Goal: Task Accomplishment & Management: Find specific page/section

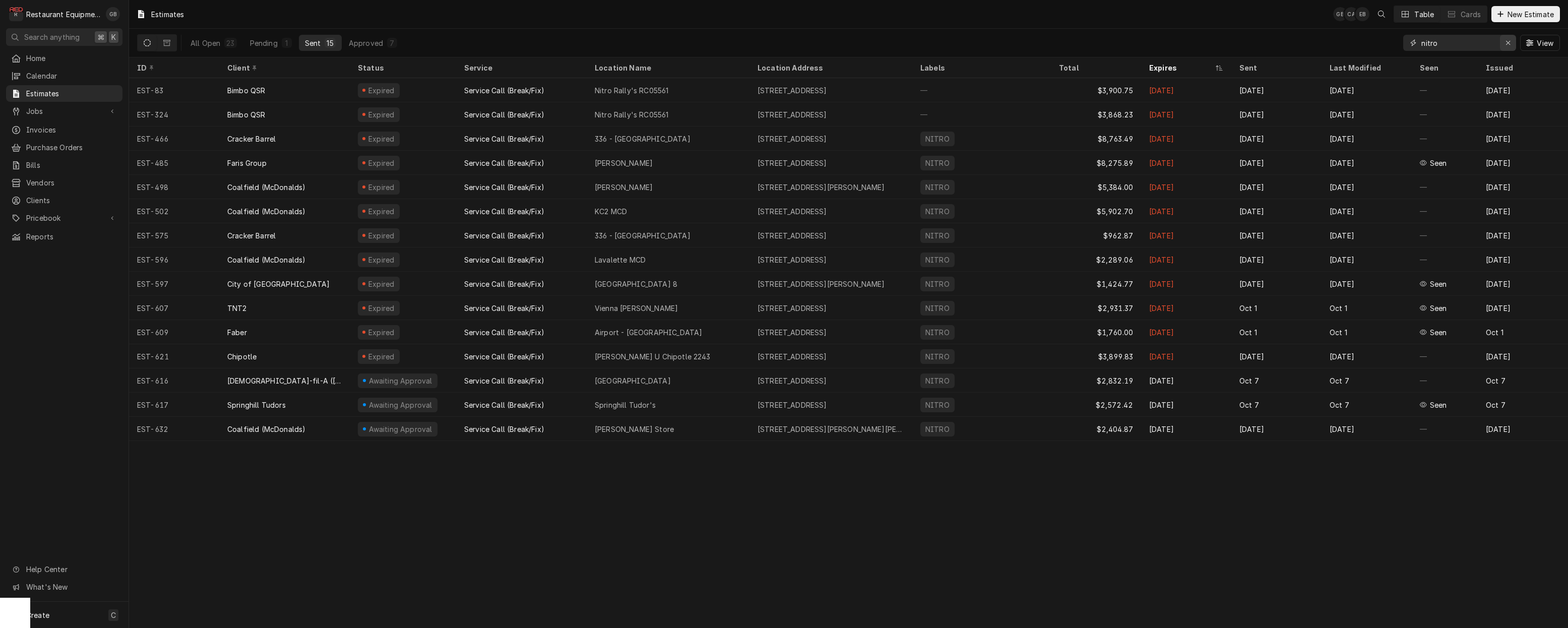
click at [1511, 44] on div "Erase input" at bounding box center [1507, 42] width 10 height 10
click at [1511, 44] on input "Dynamic Content Wrapper" at bounding box center [1469, 43] width 95 height 16
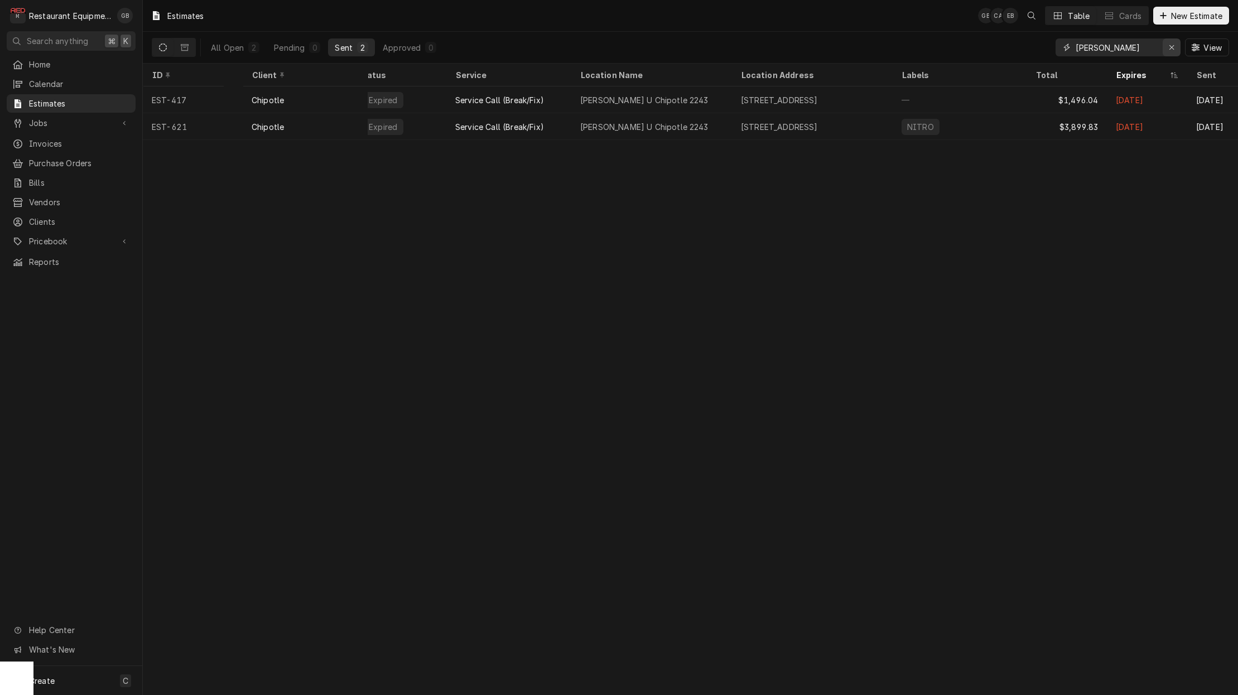
type input "marsh"
click at [1169, 47] on icon "Erase input" at bounding box center [1172, 48] width 6 height 8
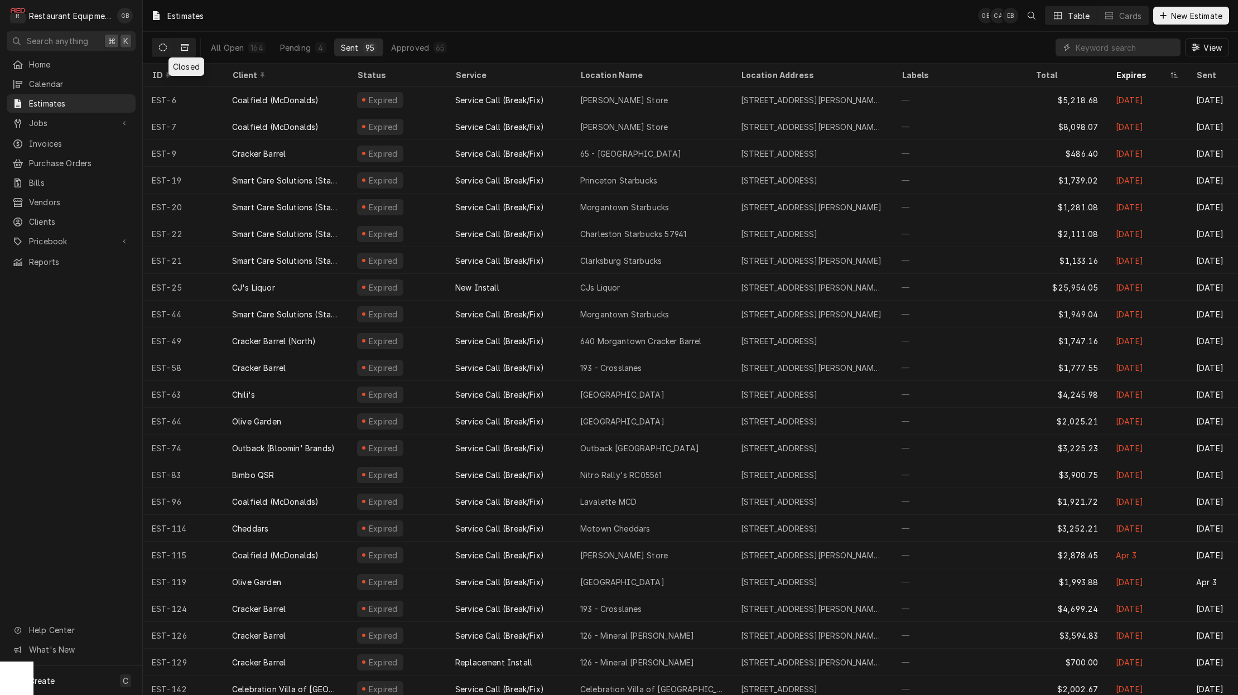
click at [184, 43] on button "Dynamic Content Wrapper" at bounding box center [184, 48] width 21 height 18
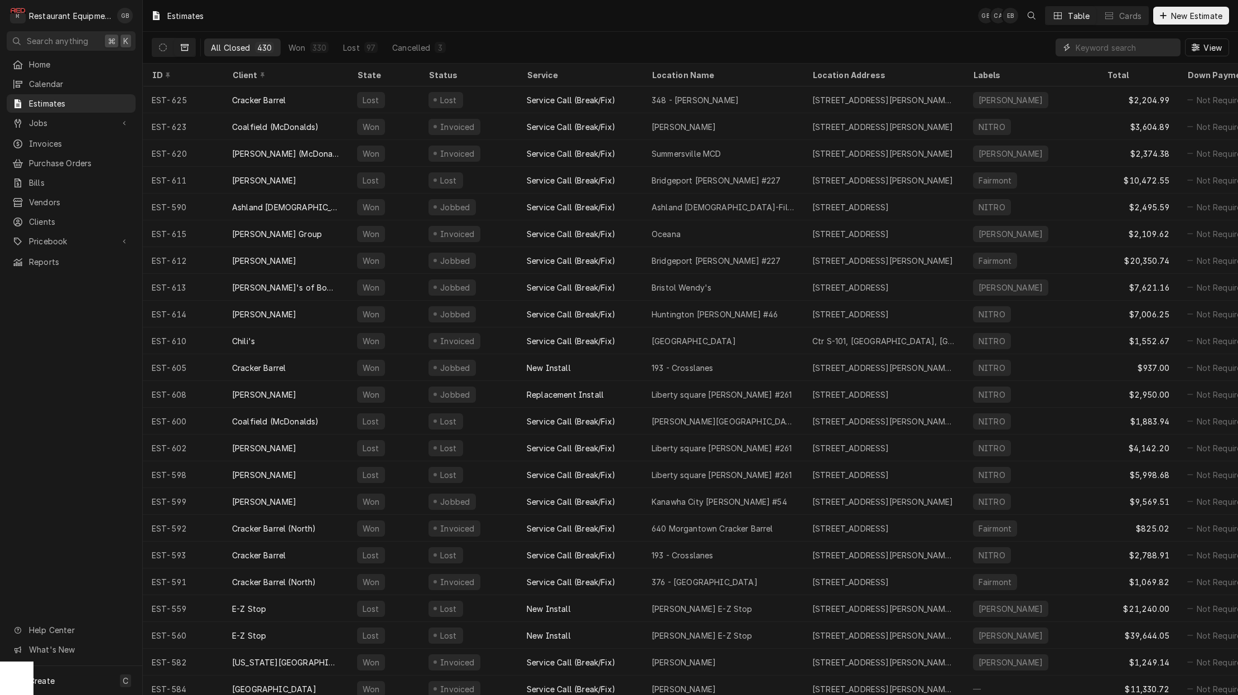
click at [1114, 50] on input "Dynamic Content Wrapper" at bounding box center [1125, 48] width 99 height 18
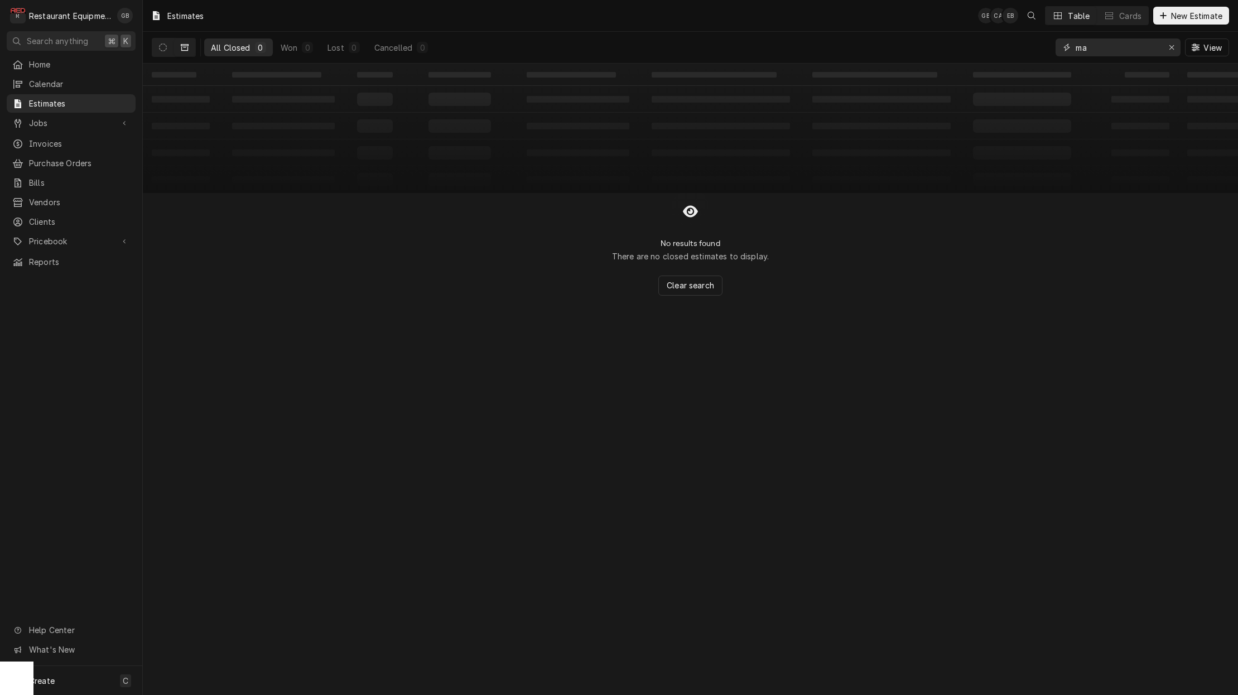
type input "m"
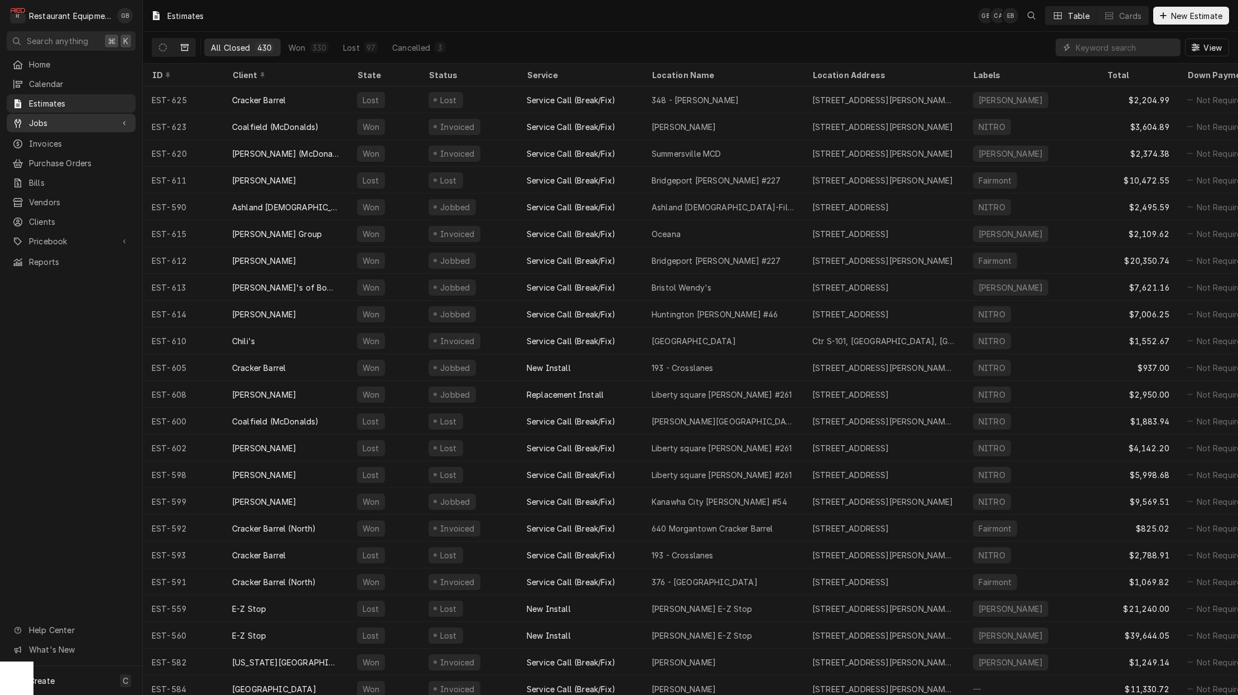
click at [56, 124] on span "Jobs" at bounding box center [71, 123] width 84 height 12
click at [75, 137] on span "Jobs" at bounding box center [79, 143] width 101 height 12
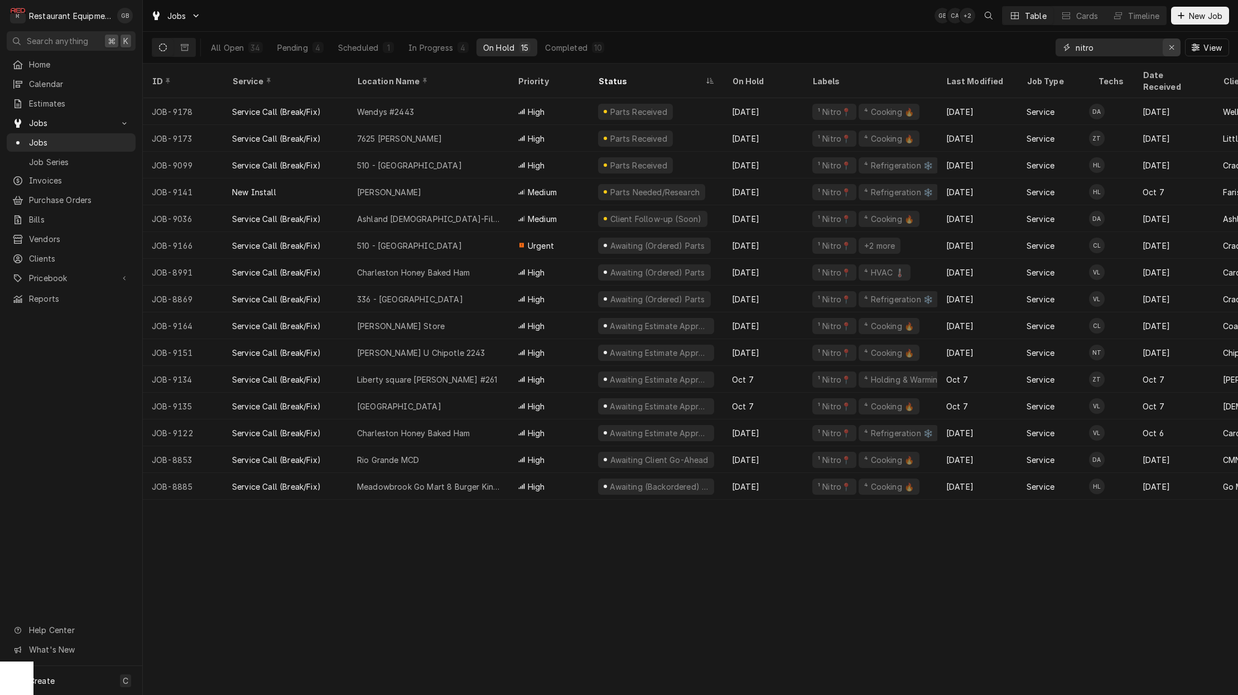
click at [1170, 50] on icon "Erase input" at bounding box center [1172, 47] width 4 height 4
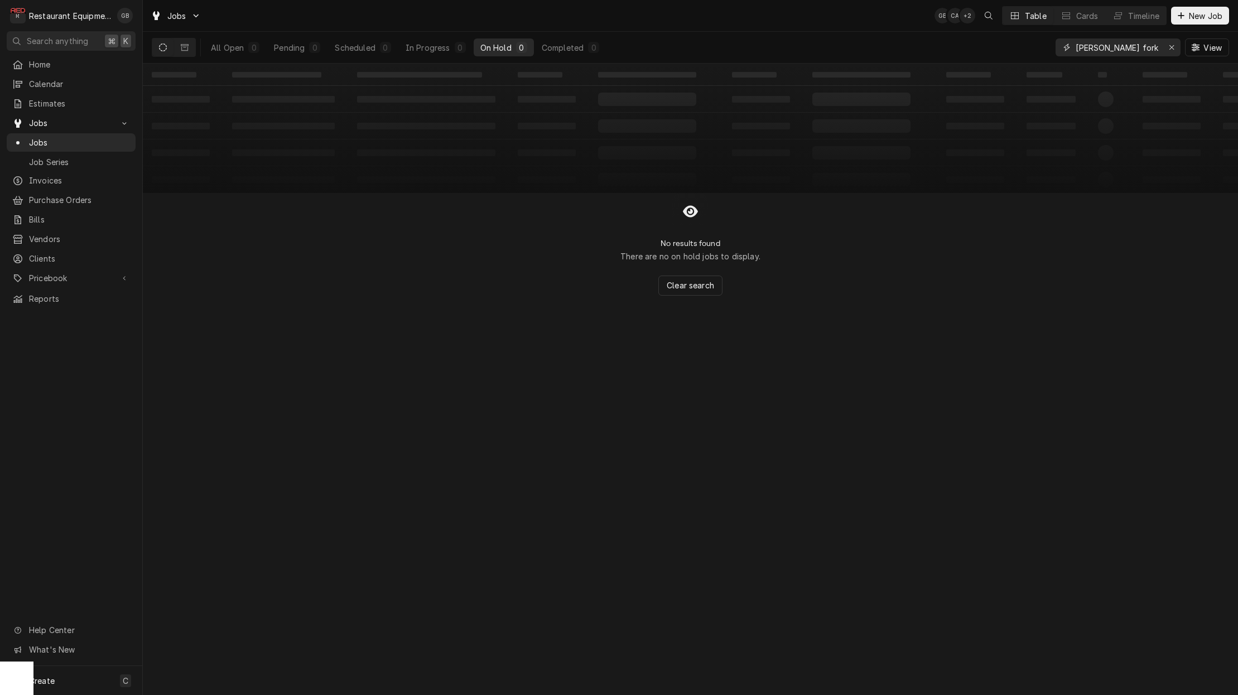
type input "marsh fork"
drag, startPoint x: 1068, startPoint y: 64, endPoint x: 176, endPoint y: 45, distance: 892.0
click at [176, 45] on button "Dynamic Content Wrapper" at bounding box center [184, 48] width 21 height 18
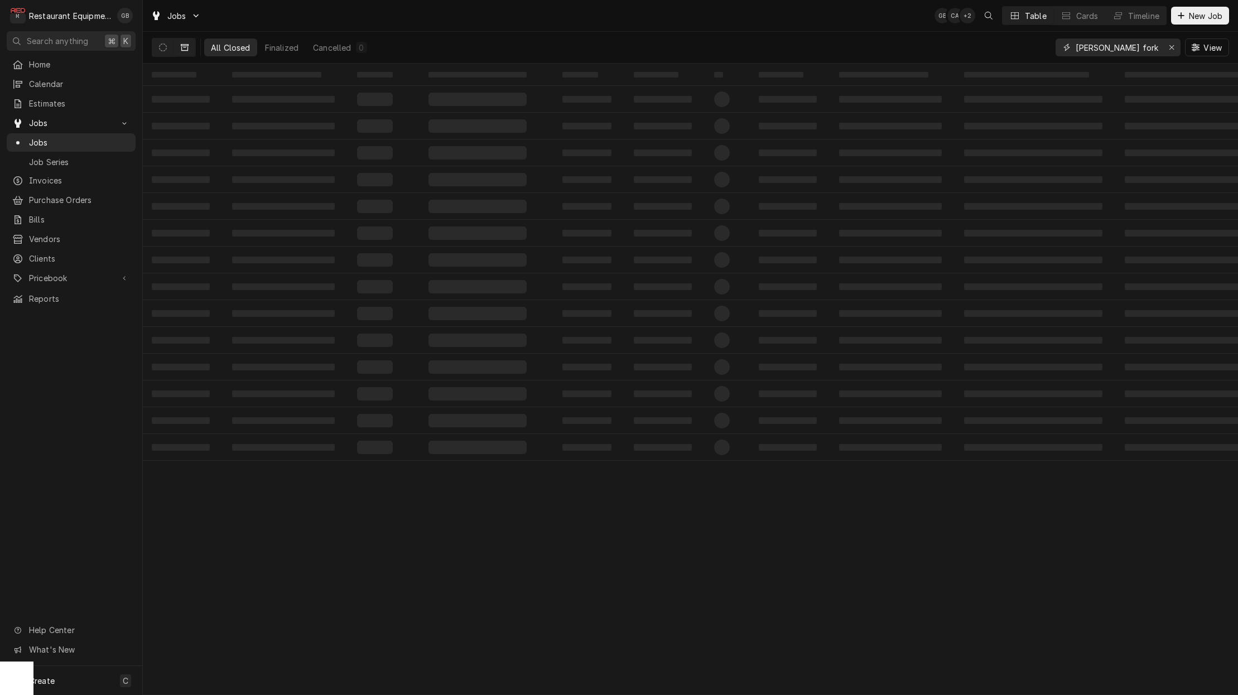
click at [1099, 46] on input "marsh fork" at bounding box center [1118, 48] width 84 height 18
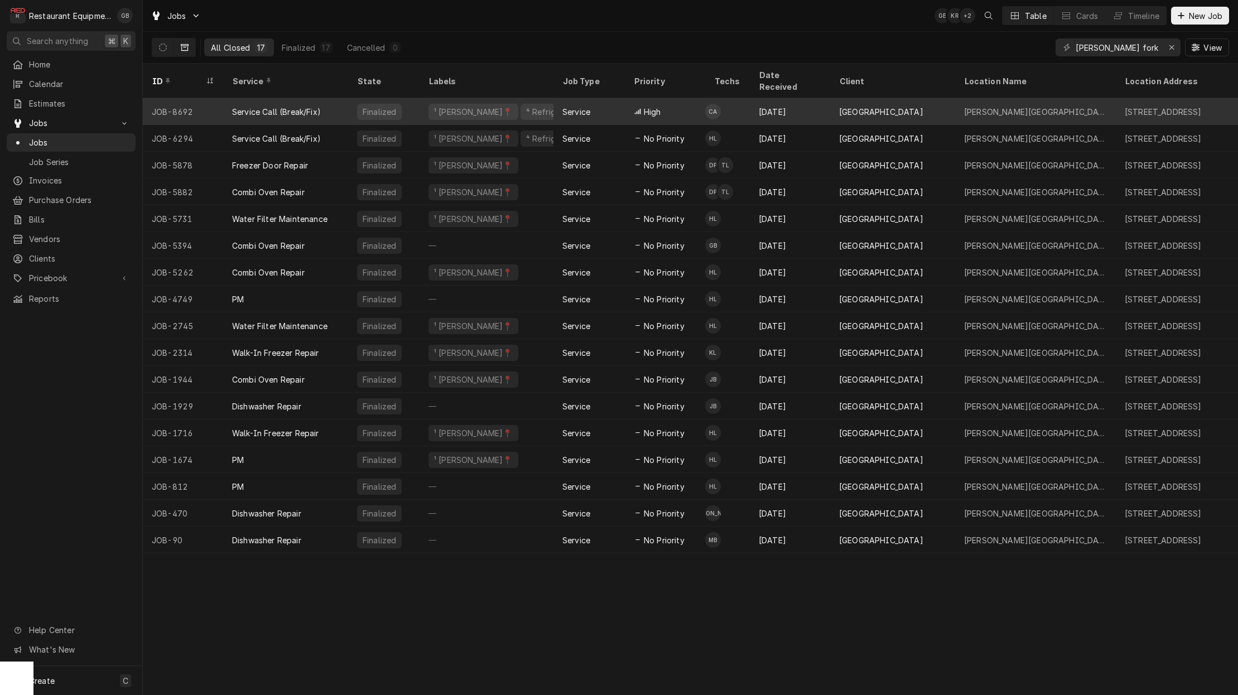
click at [296, 106] on div "Service Call (Break/Fix)" at bounding box center [276, 112] width 89 height 12
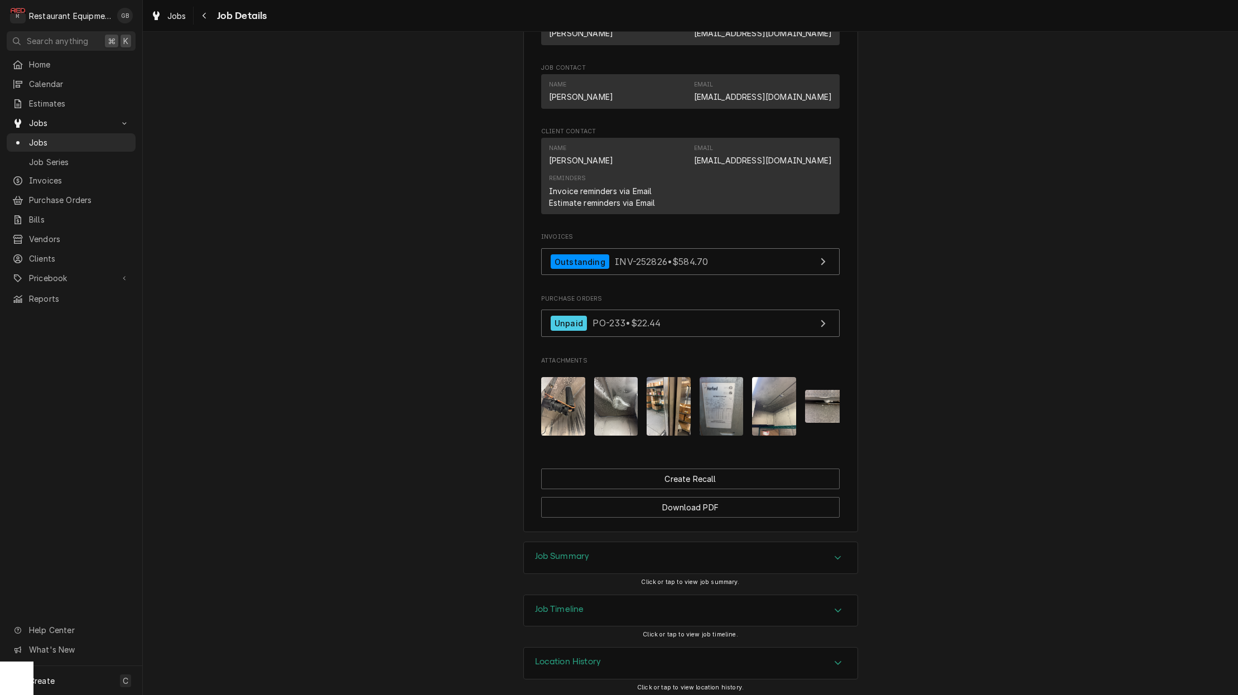
scroll to position [770, 0]
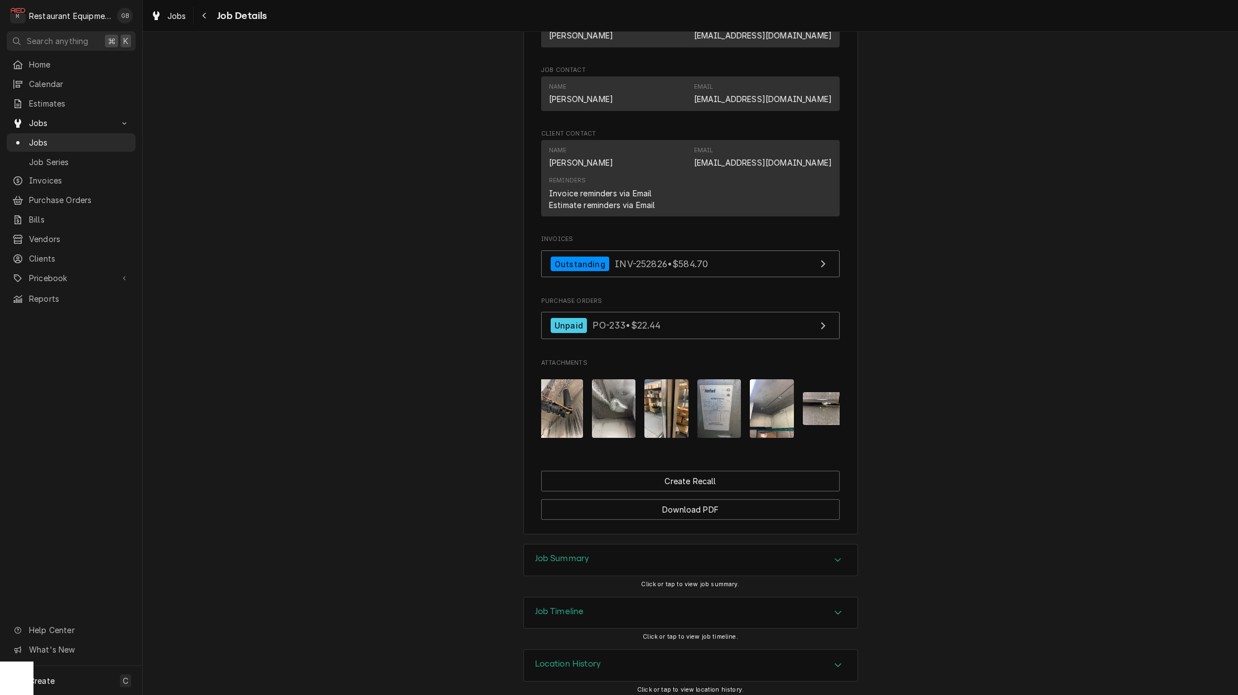
click at [560, 392] on img "Attachments" at bounding box center [561, 408] width 44 height 59
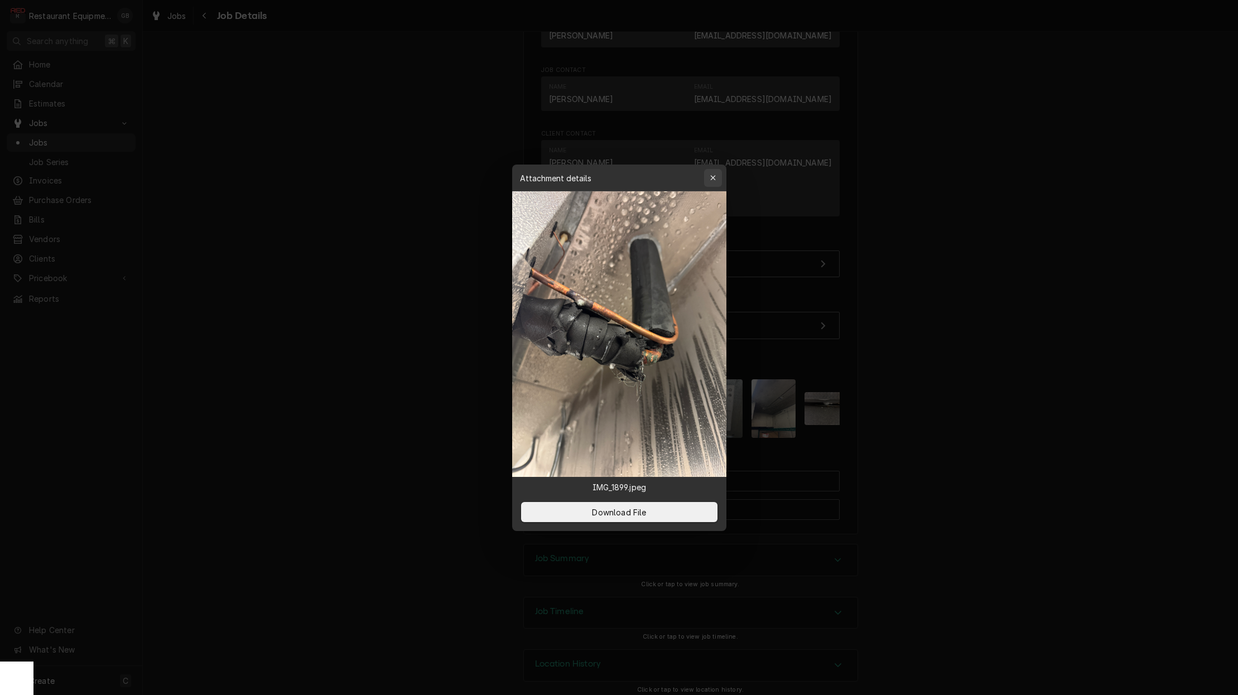
click at [716, 177] on icon "button" at bounding box center [713, 178] width 6 height 8
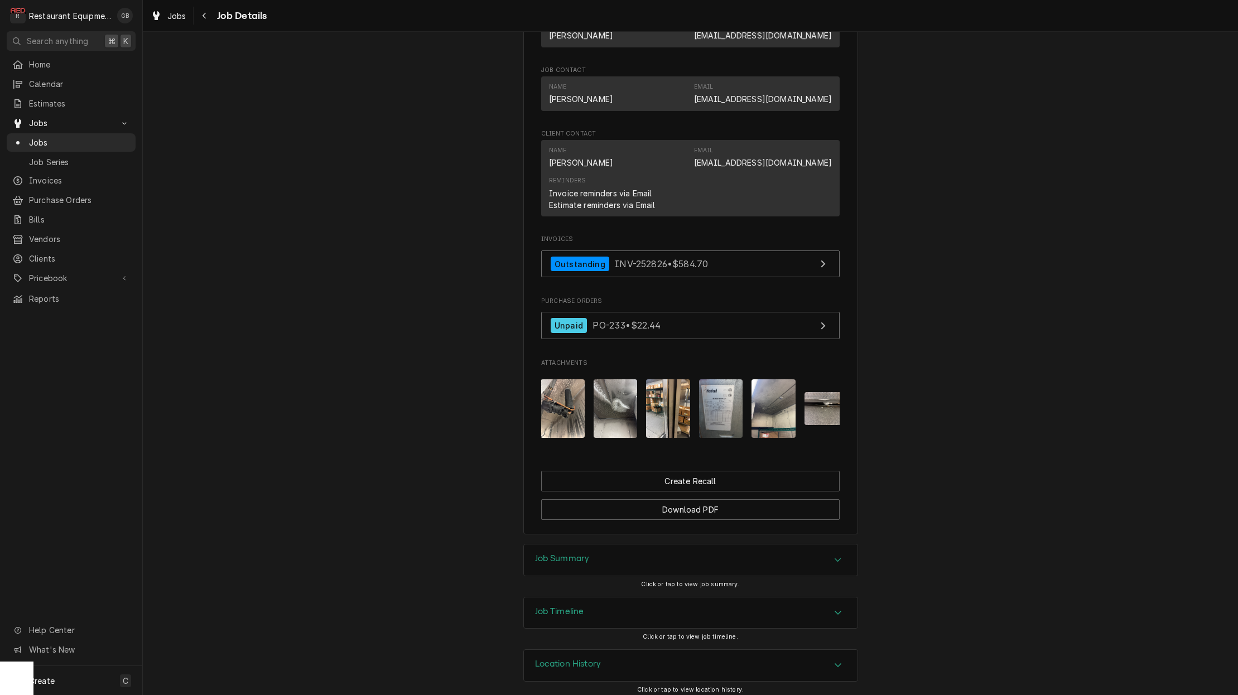
click at [628, 418] on img "Attachments" at bounding box center [616, 408] width 44 height 59
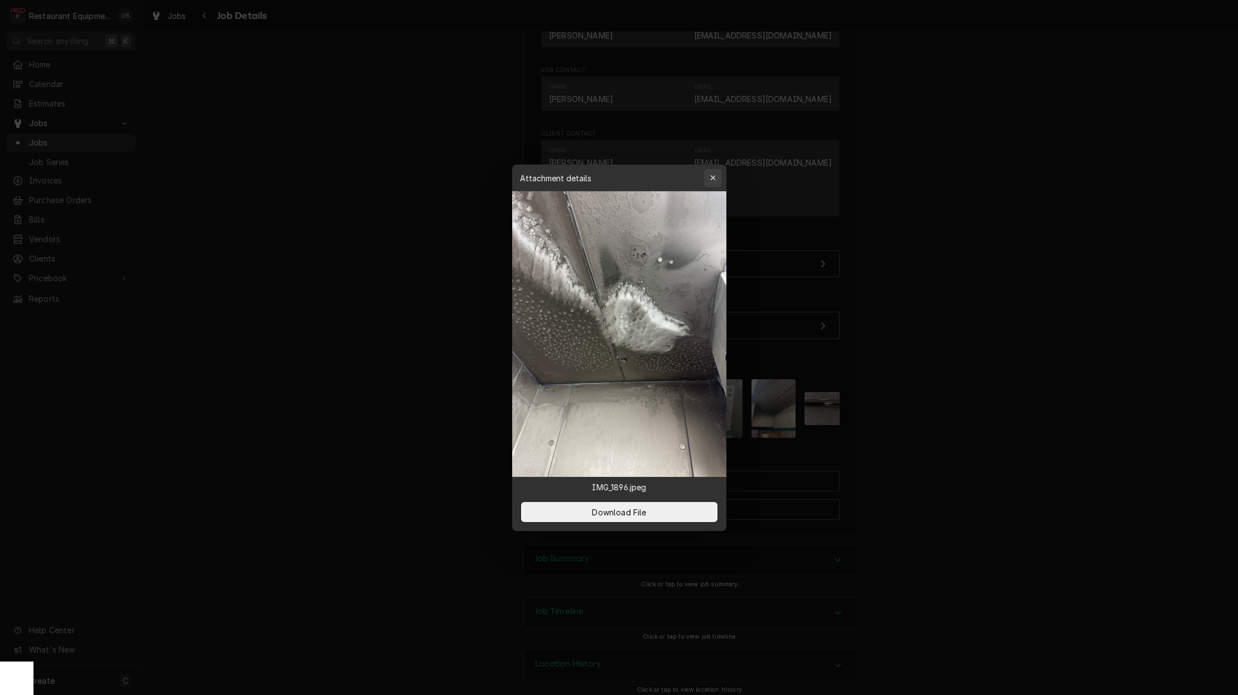
click at [716, 178] on icon "button" at bounding box center [713, 178] width 6 height 8
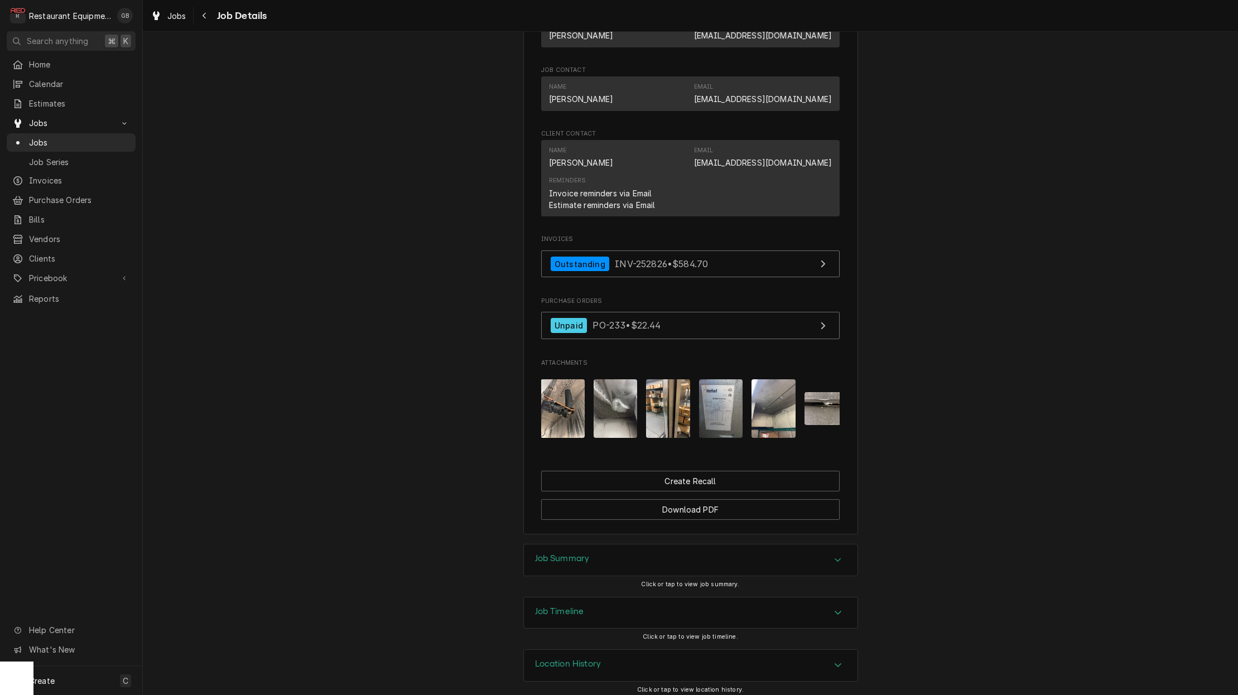
click at [665, 412] on img "Attachments" at bounding box center [668, 408] width 44 height 59
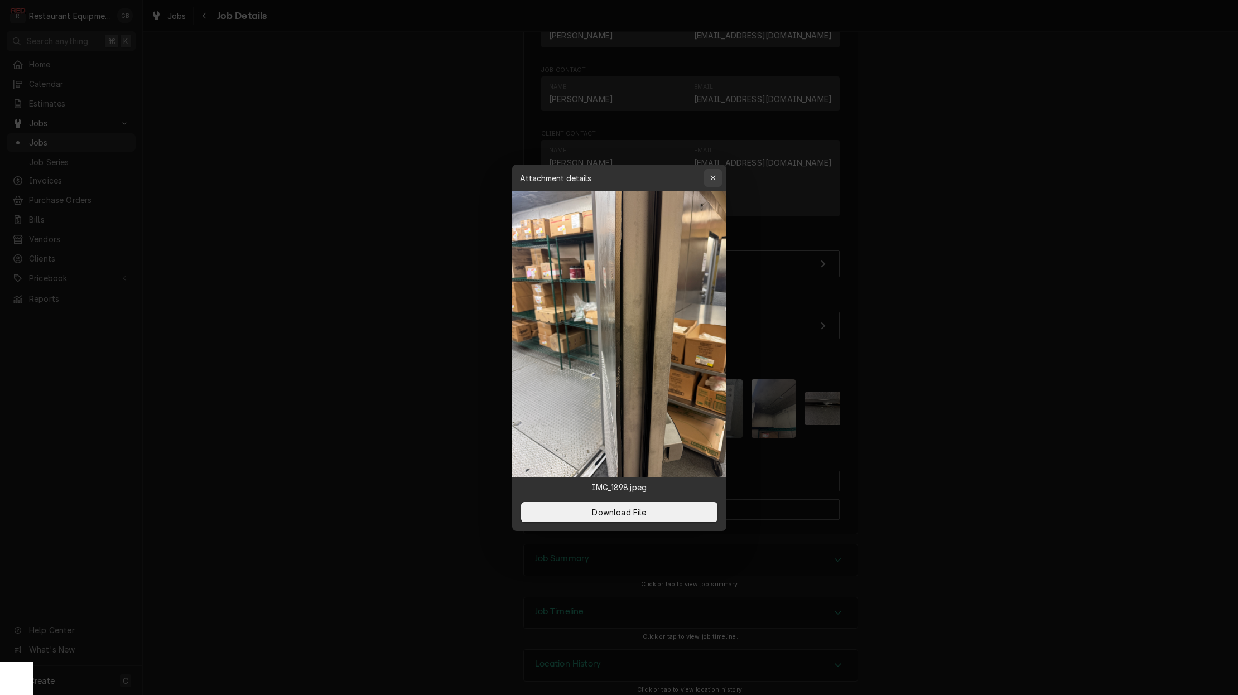
click at [712, 181] on icon "button" at bounding box center [713, 178] width 6 height 8
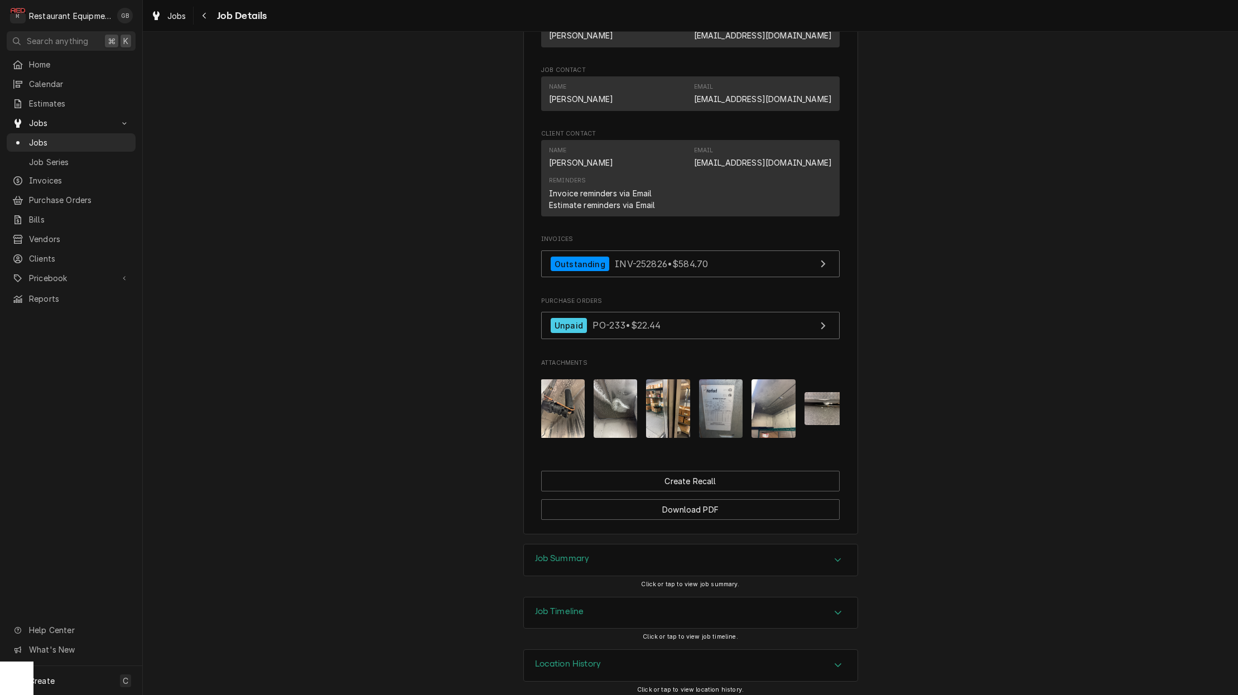
click at [771, 412] on img "Attachments" at bounding box center [774, 408] width 44 height 59
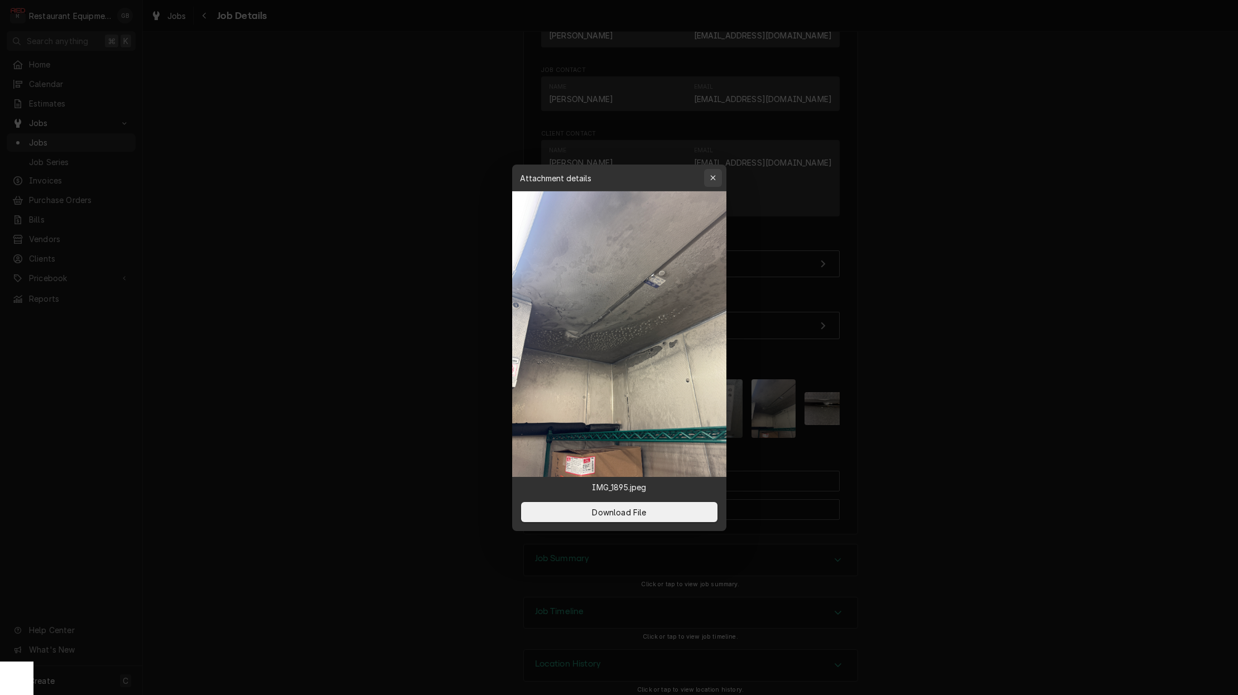
click at [707, 176] on button "button" at bounding box center [713, 178] width 18 height 18
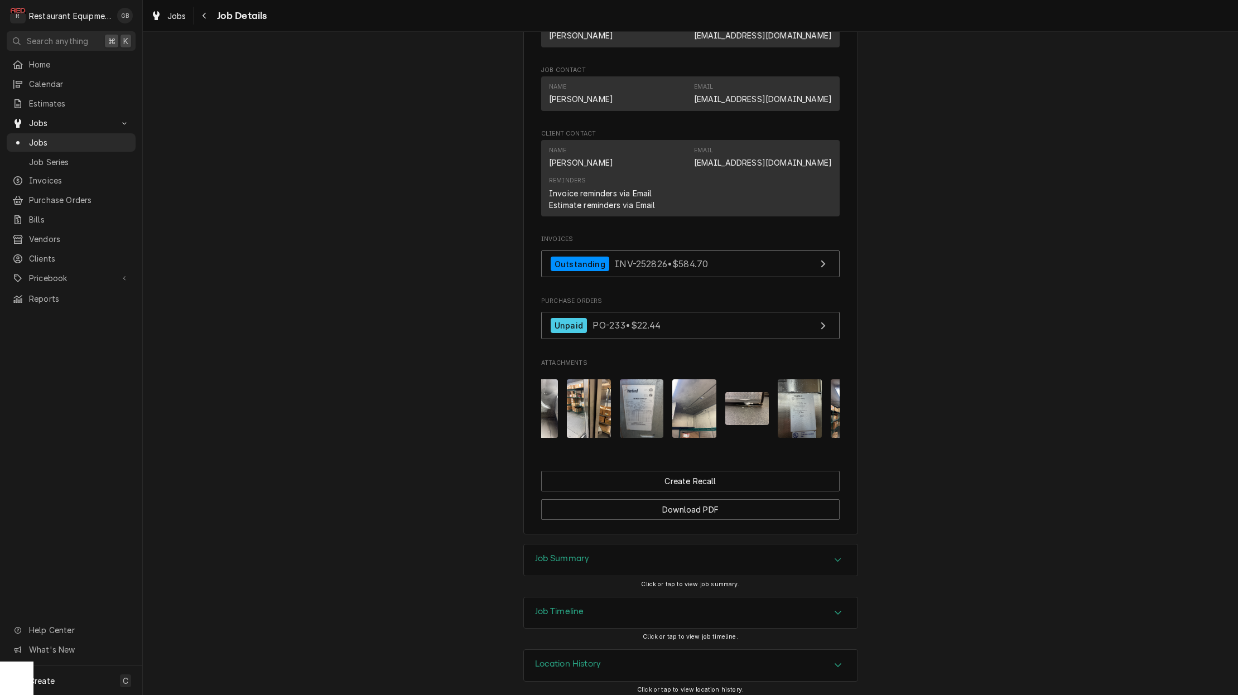
scroll to position [0, 85]
click at [756, 406] on img "Attachments" at bounding box center [742, 408] width 44 height 33
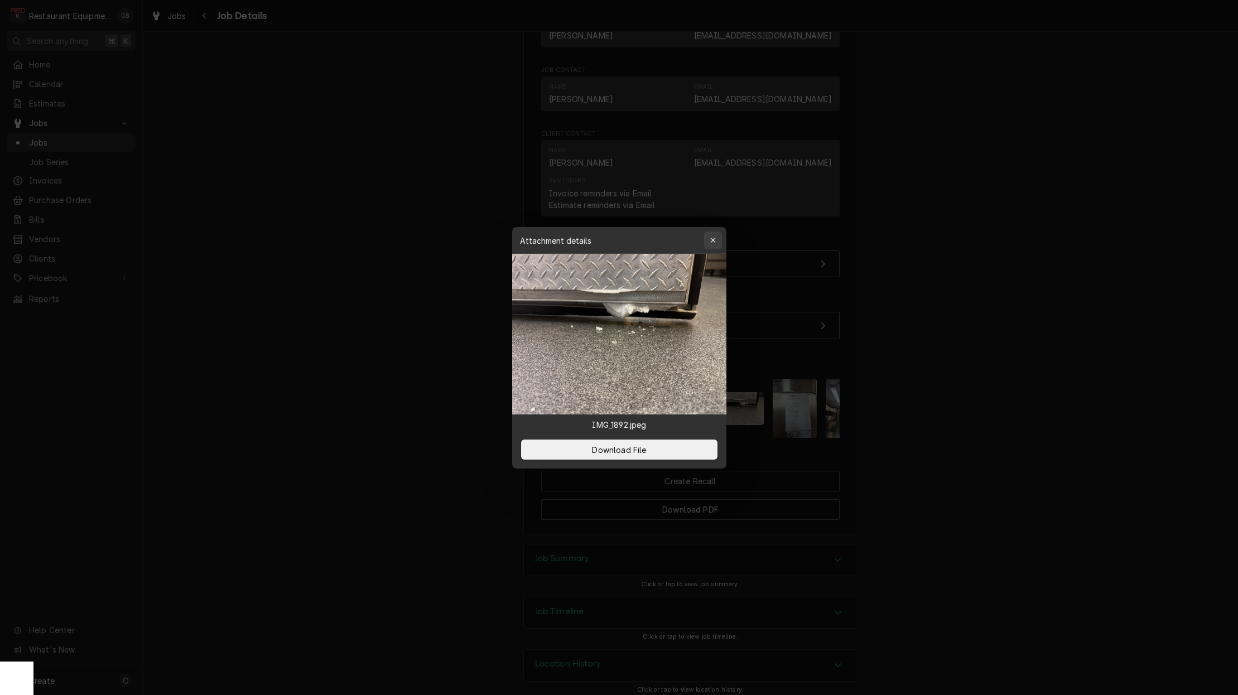
click at [715, 241] on icon "button" at bounding box center [713, 241] width 6 height 8
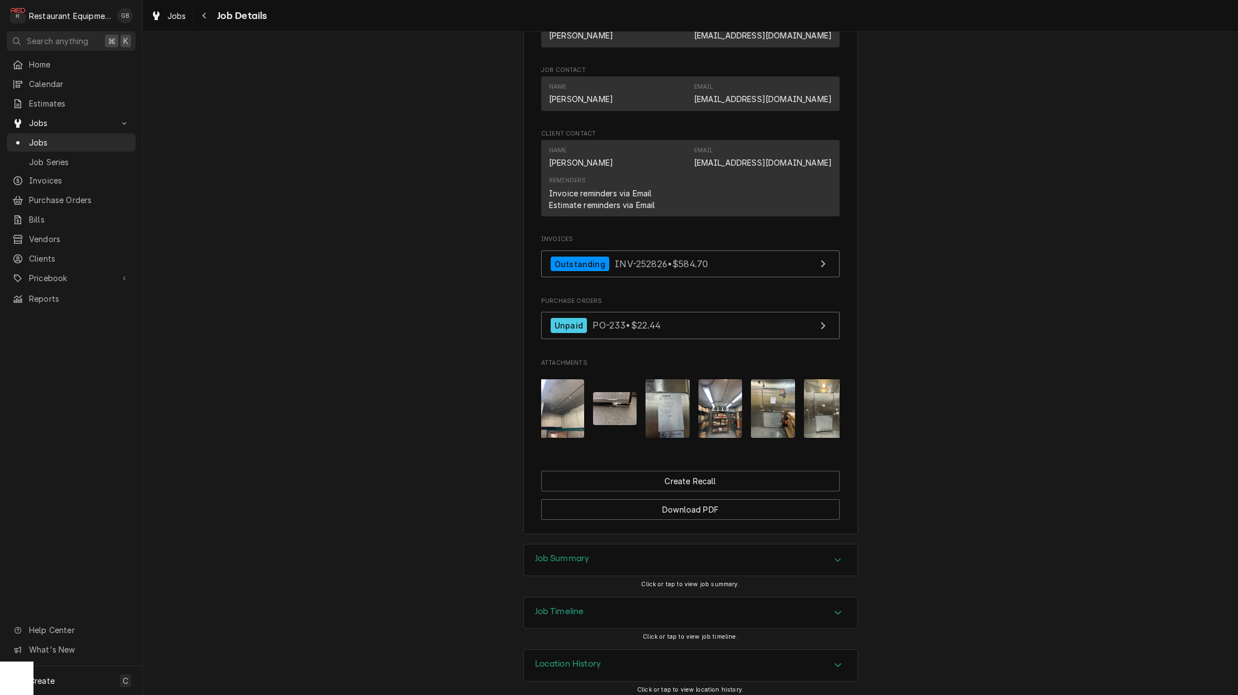
scroll to position [0, 242]
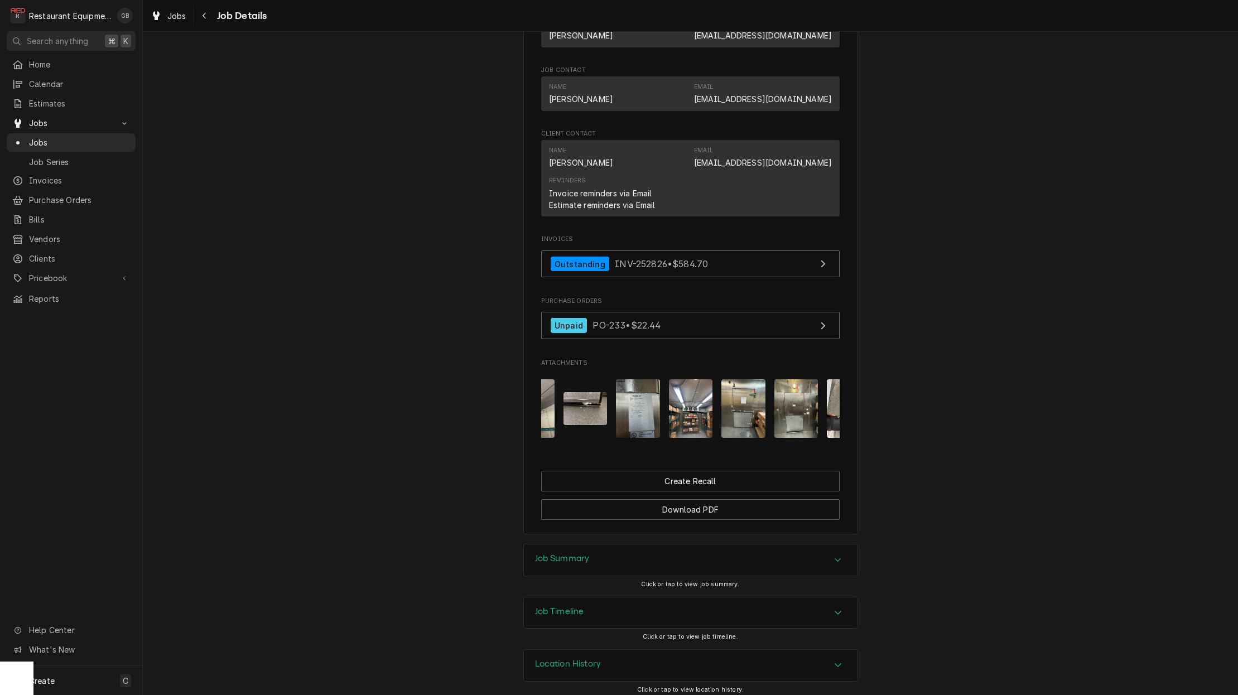
click at [704, 398] on img "Attachments" at bounding box center [691, 408] width 44 height 59
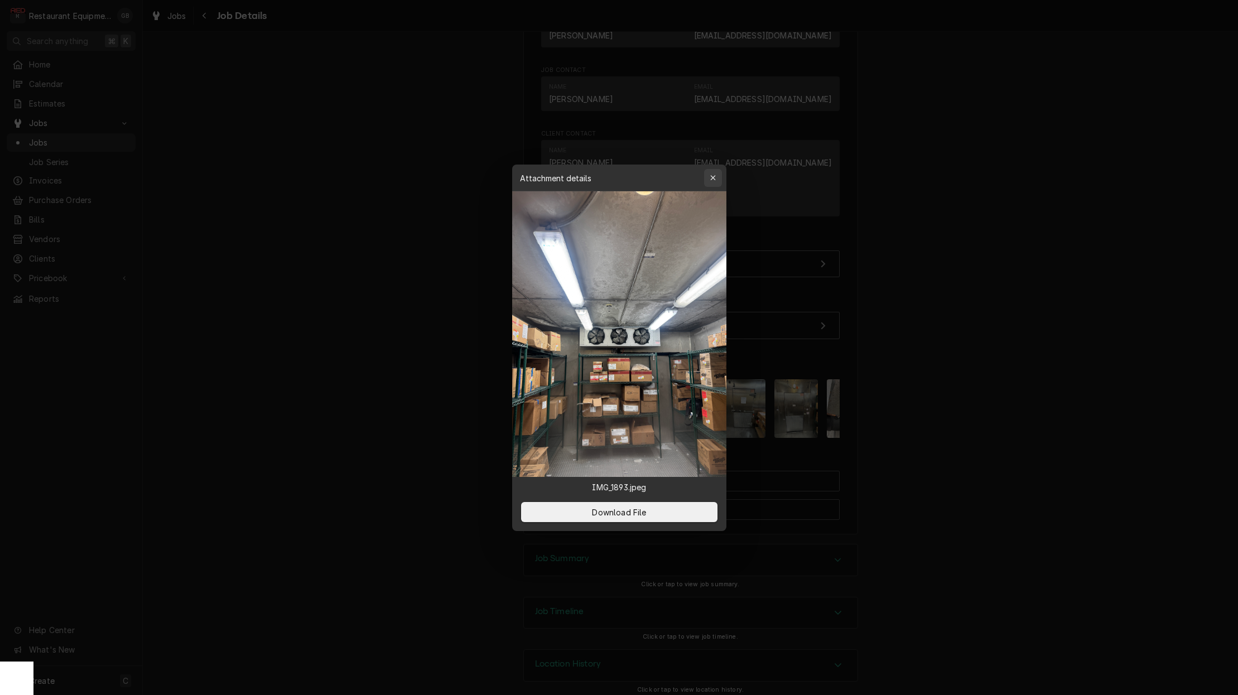
click at [716, 181] on icon "button" at bounding box center [713, 178] width 6 height 8
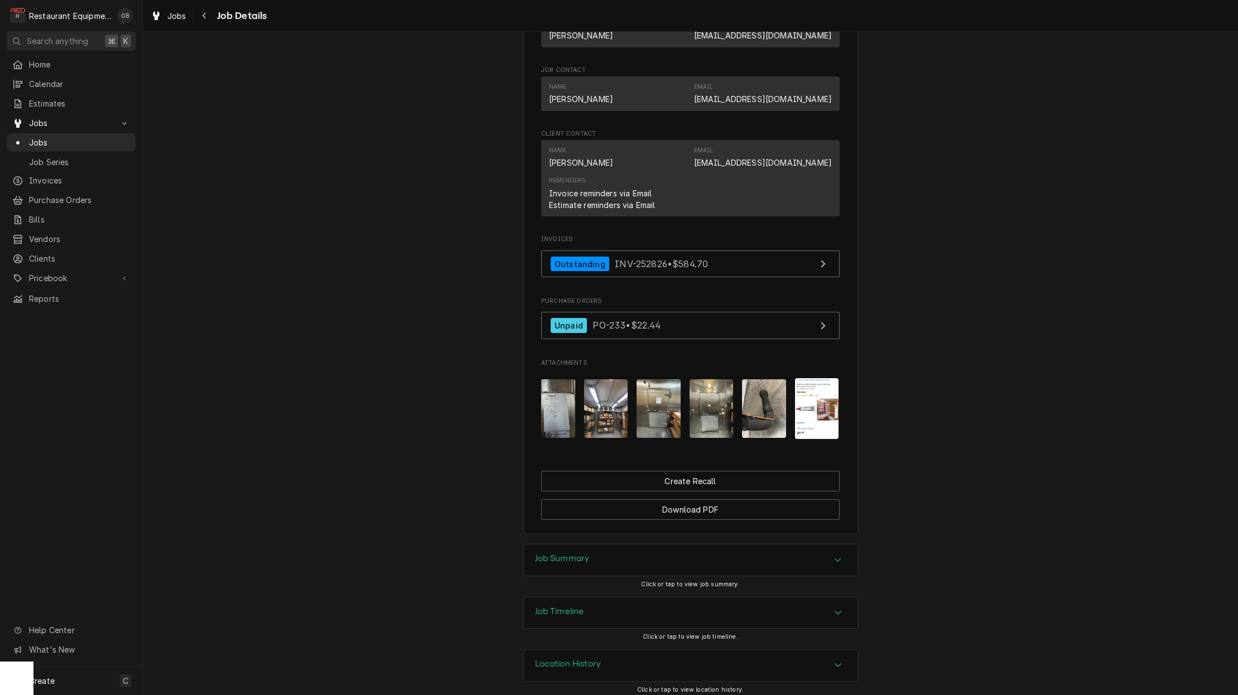
scroll to position [0, 325]
click at [696, 426] on img "Attachments" at bounding box center [713, 408] width 44 height 59
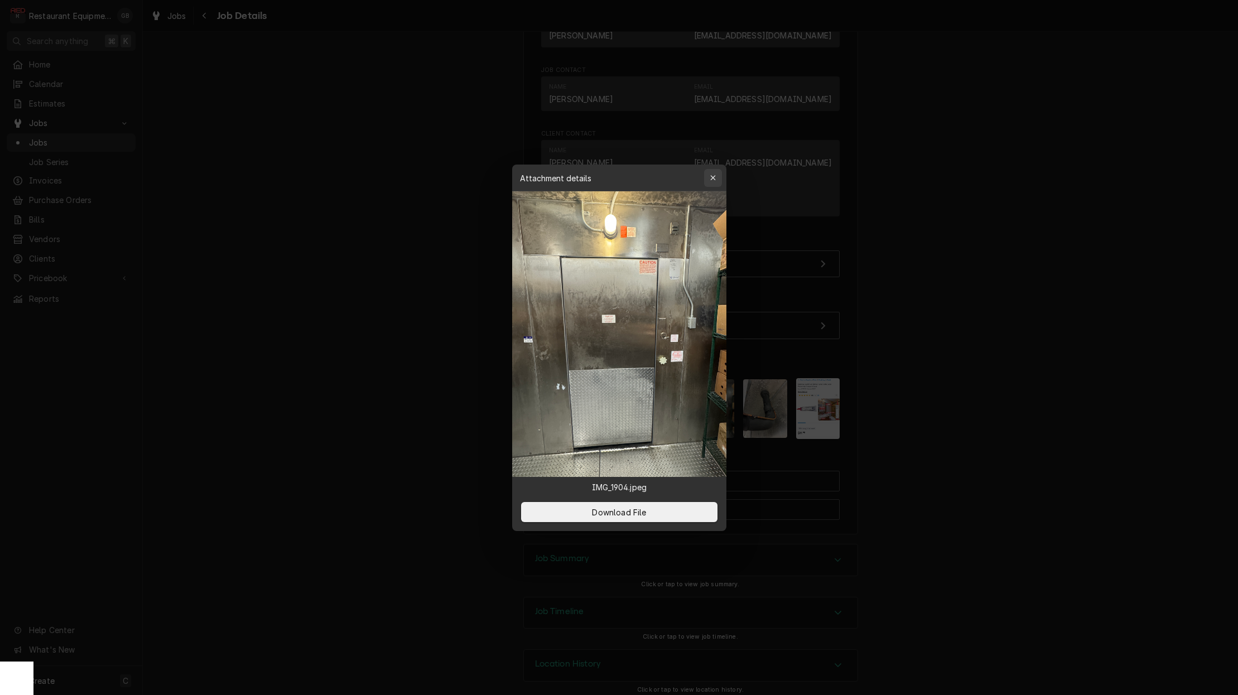
click at [713, 175] on icon "button" at bounding box center [713, 178] width 6 height 8
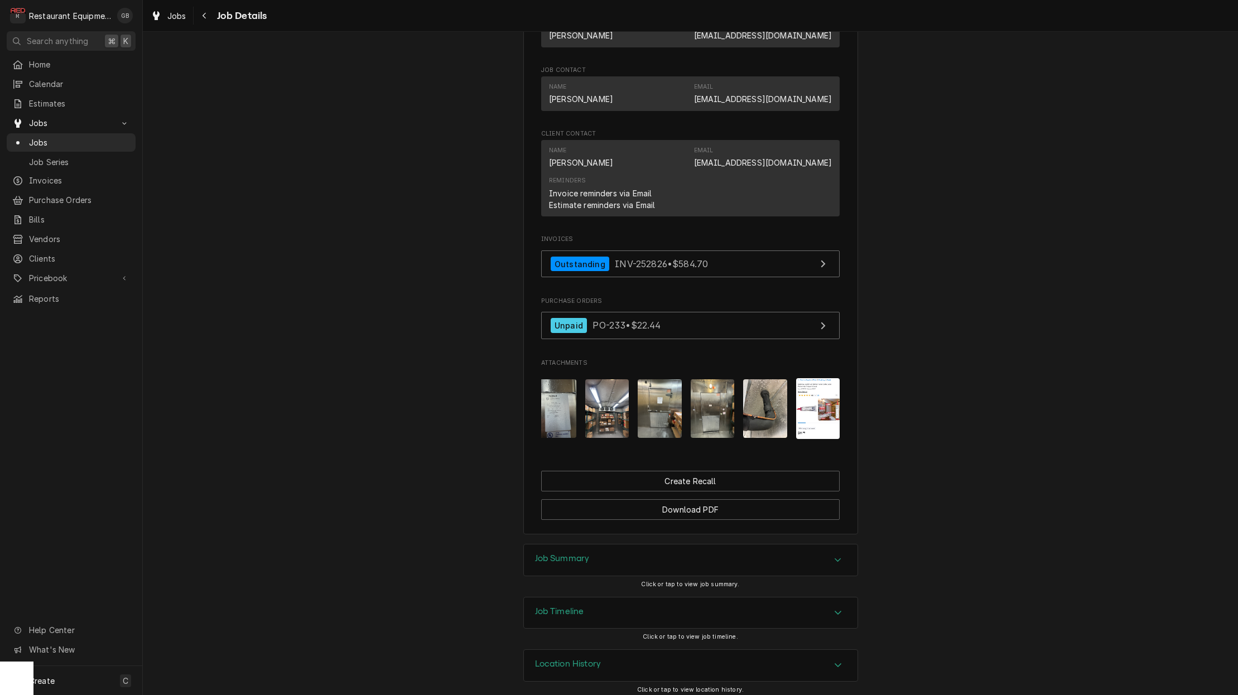
click at [835, 395] on img "Attachments" at bounding box center [818, 408] width 44 height 61
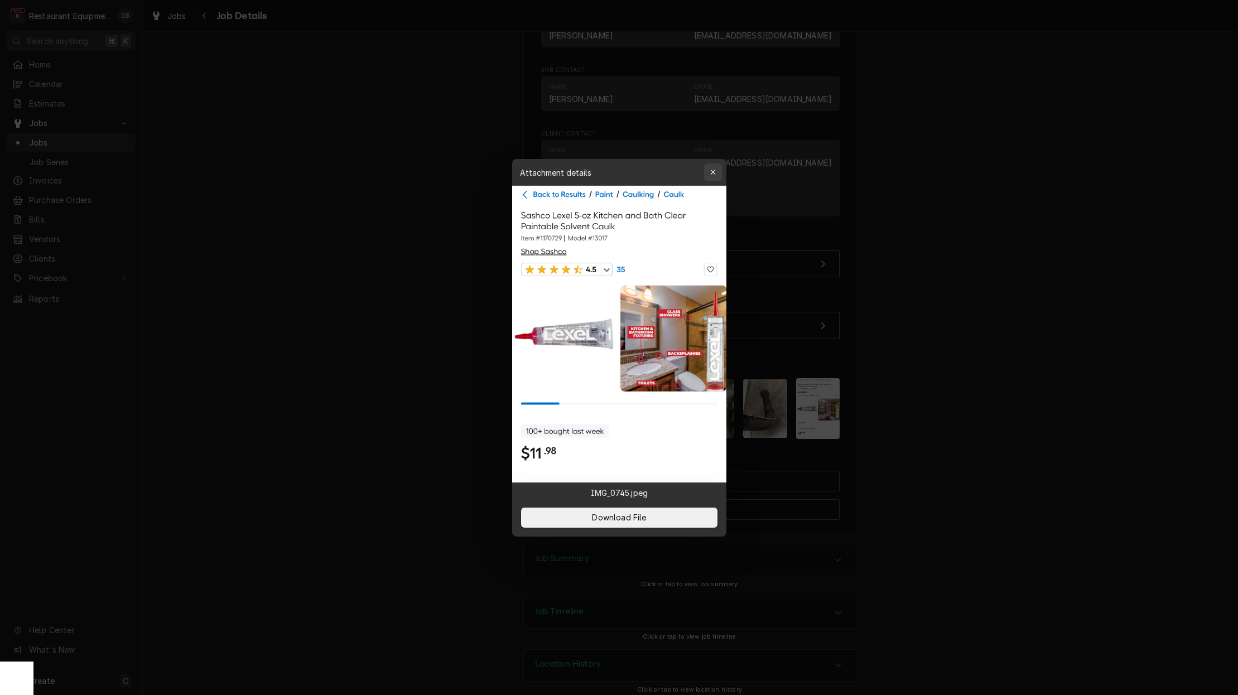
click at [711, 175] on icon "button" at bounding box center [713, 173] width 6 height 8
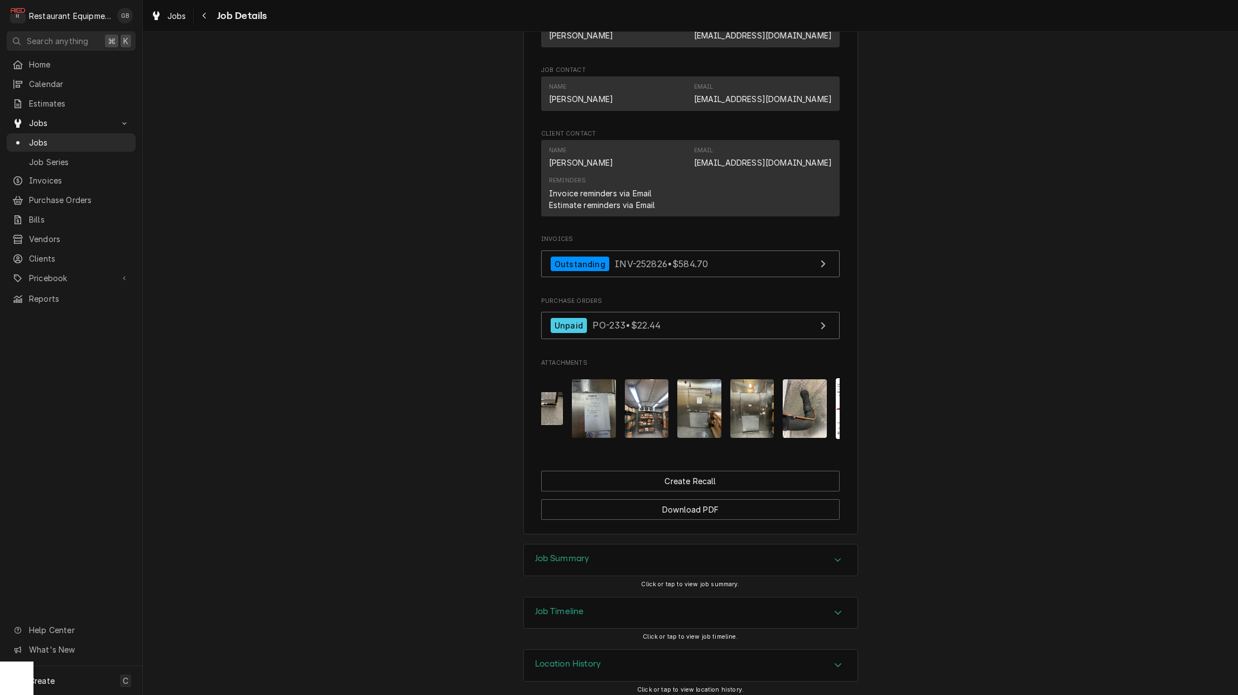
scroll to position [0, 291]
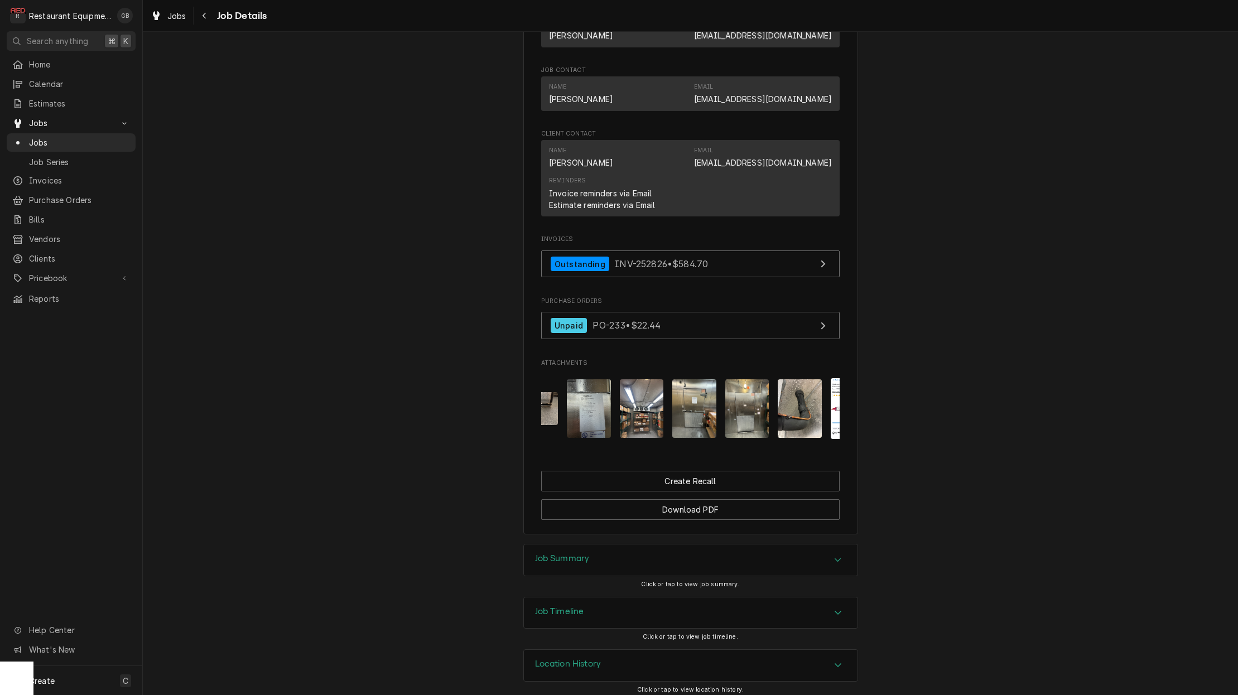
click at [849, 556] on div "Job Summary" at bounding box center [691, 560] width 334 height 31
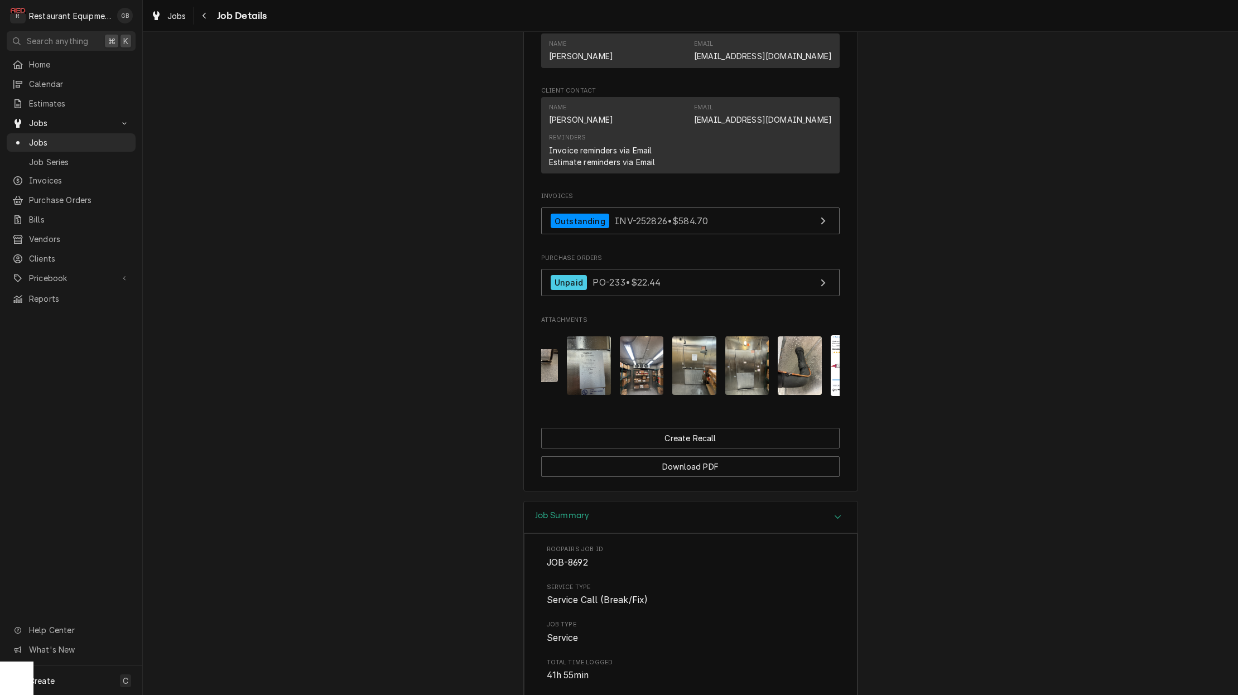
scroll to position [814, 0]
click at [712, 362] on img "Attachments" at bounding box center [694, 364] width 44 height 59
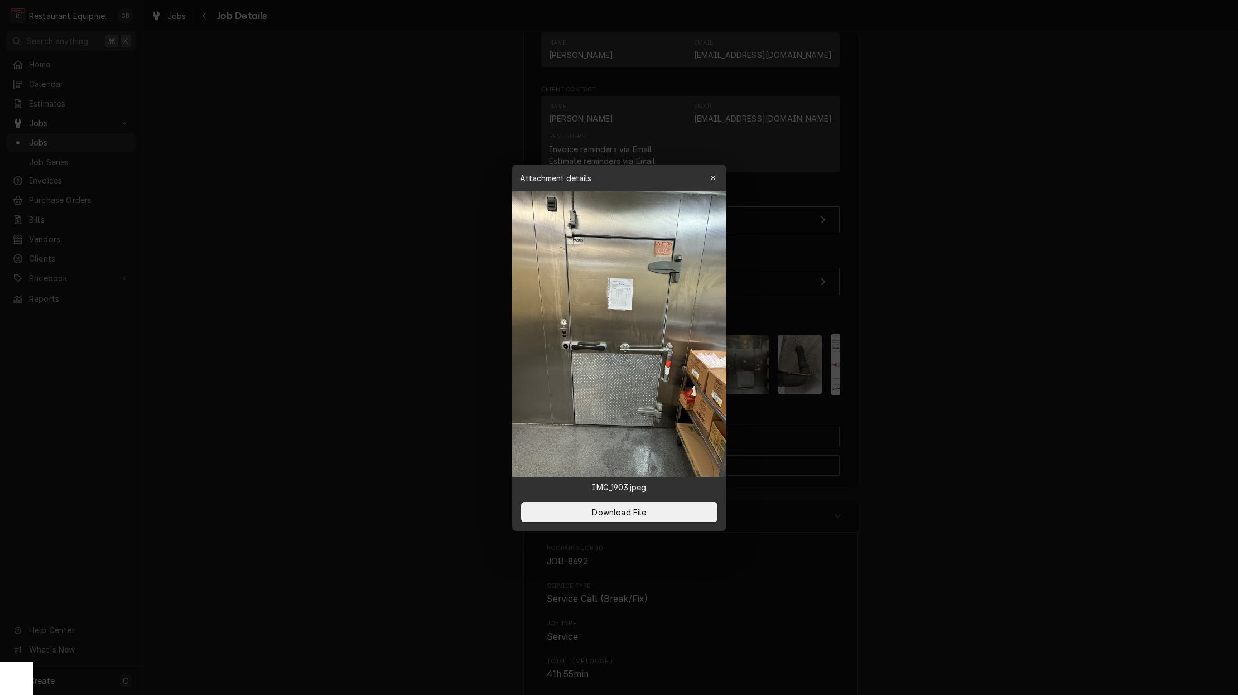
click at [770, 350] on div at bounding box center [619, 347] width 1238 height 695
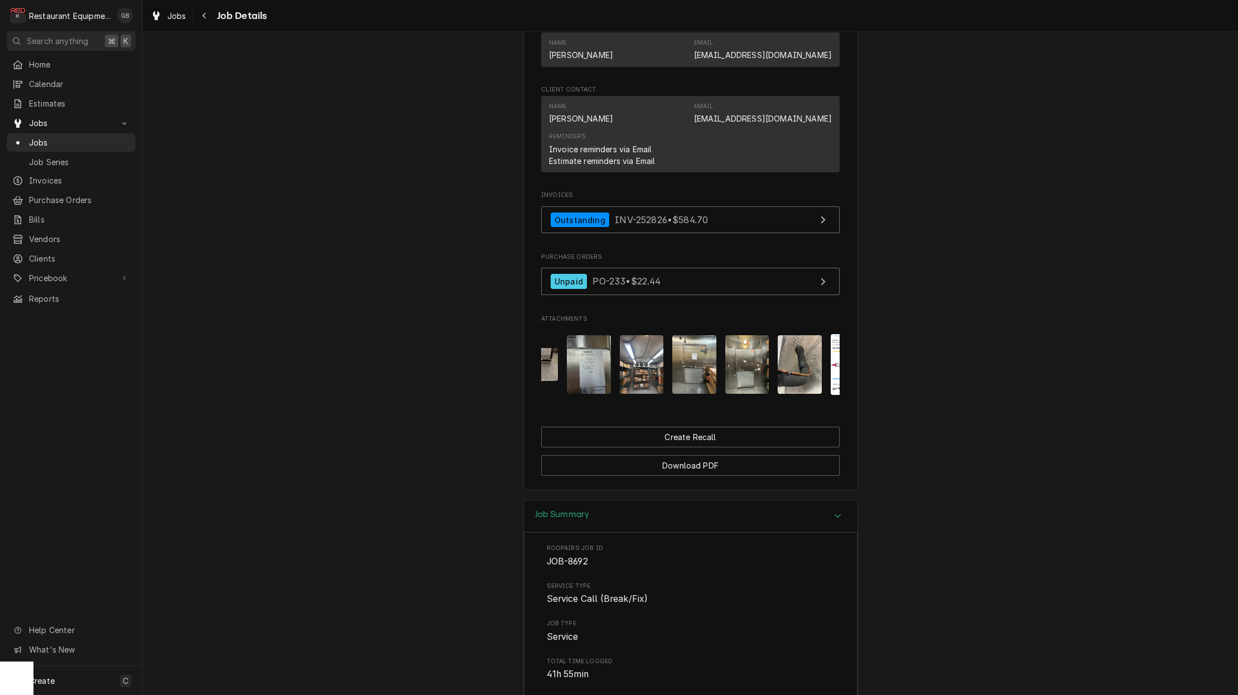
click at [746, 347] on img "Attachments" at bounding box center [747, 364] width 44 height 59
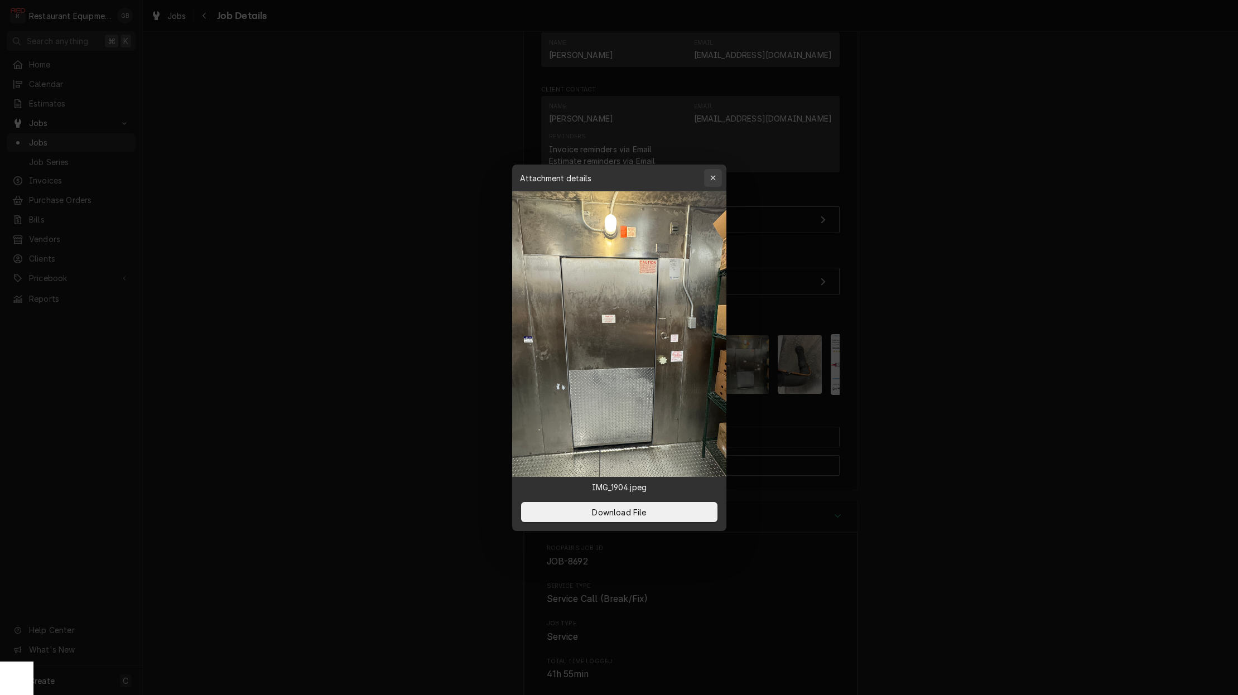
click at [715, 174] on icon "button" at bounding box center [713, 178] width 6 height 8
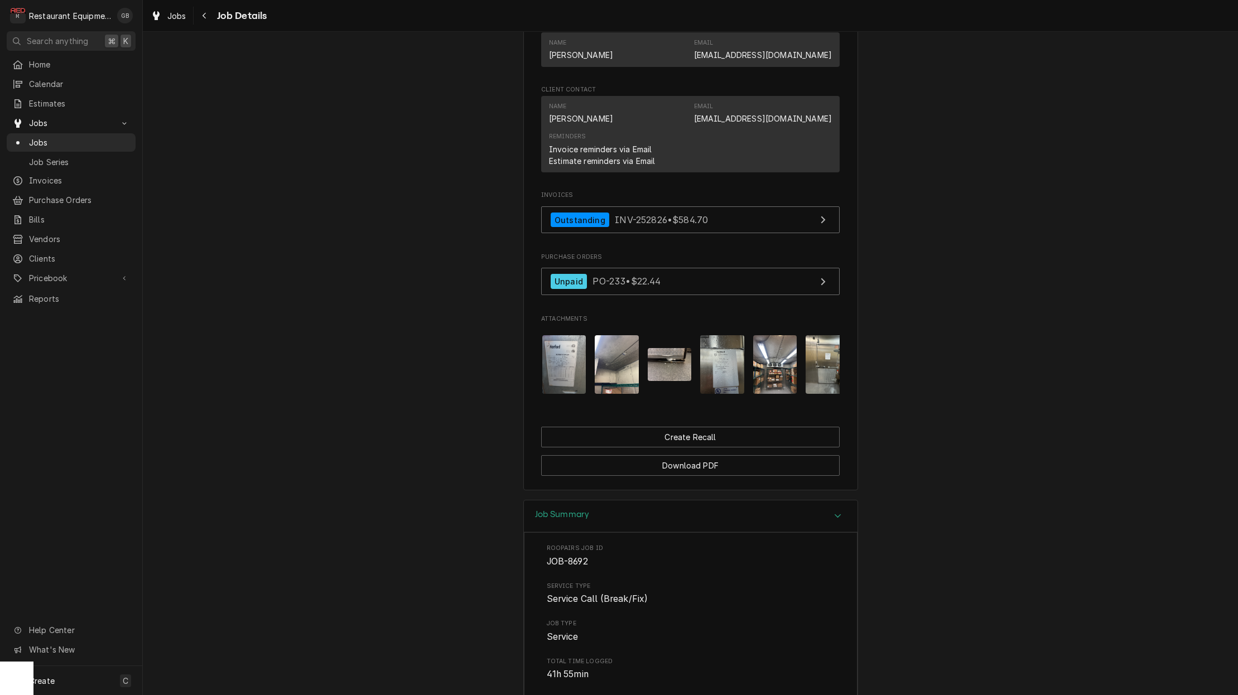
scroll to position [0, 156]
click at [688, 361] on img "Attachments" at bounding box center [671, 364] width 44 height 33
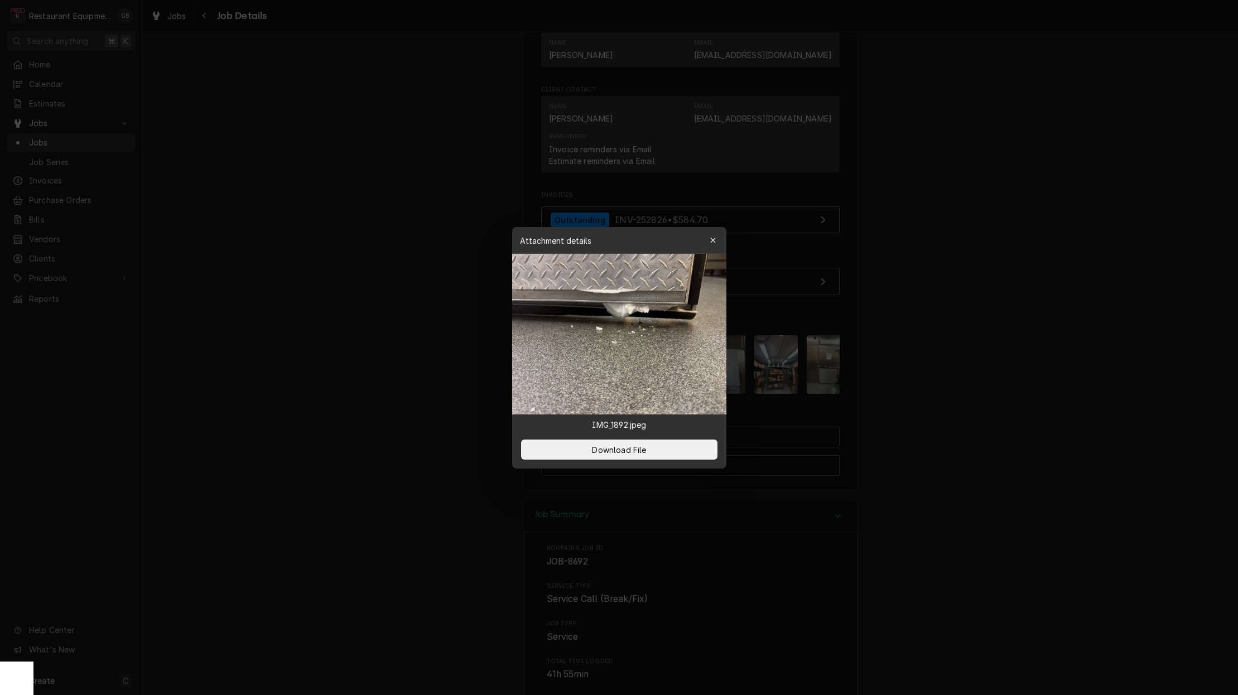
scroll to position [0, 0]
click at [715, 247] on button "button" at bounding box center [713, 241] width 18 height 18
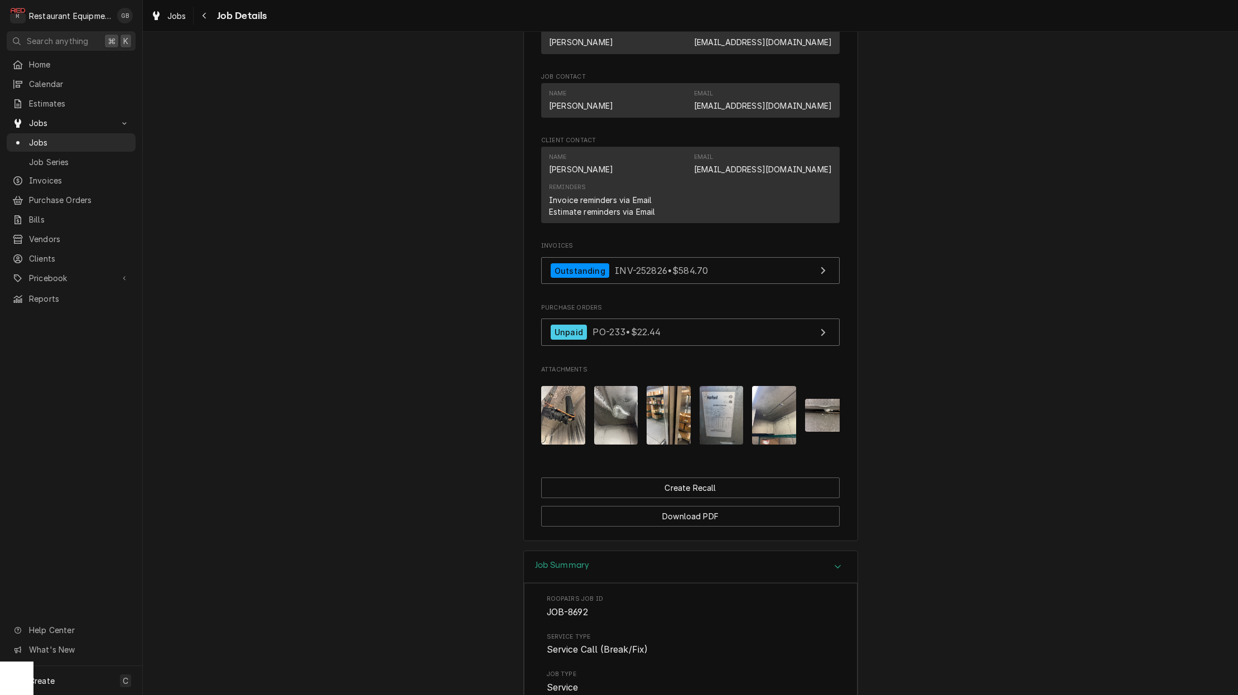
click at [590, 403] on div "Attachments" at bounding box center [690, 415] width 299 height 79
click at [604, 404] on img "Attachments" at bounding box center [616, 415] width 44 height 59
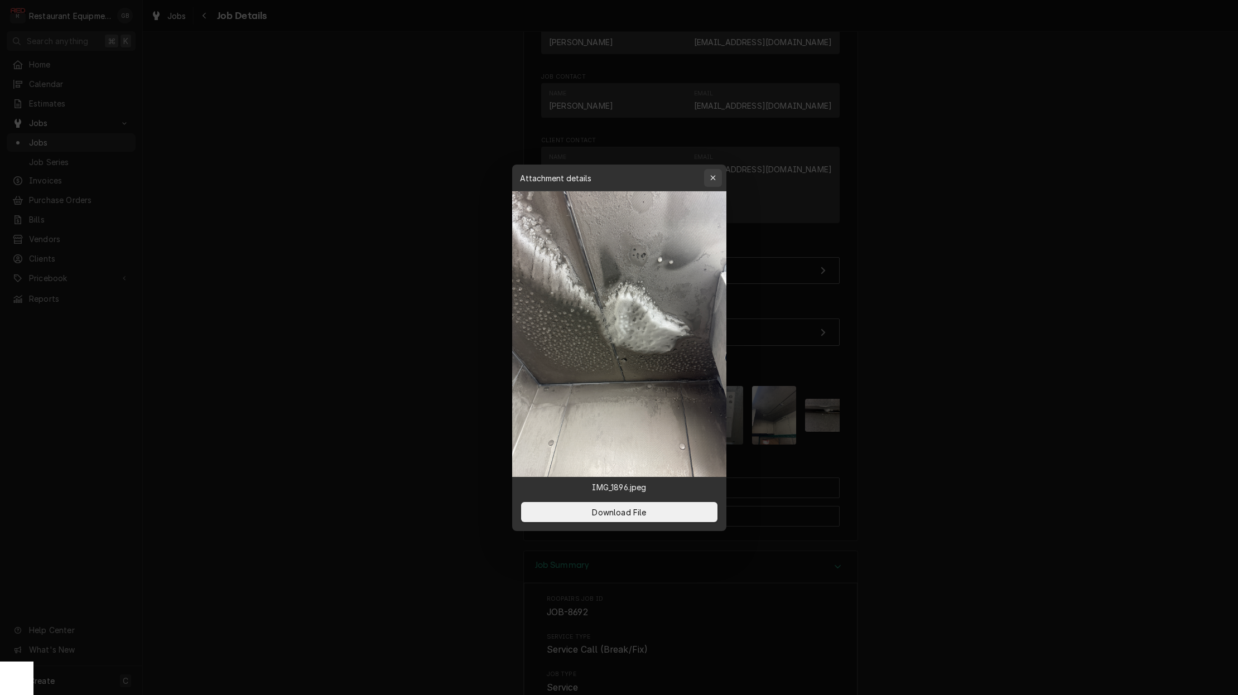
click at [719, 183] on button "button" at bounding box center [713, 178] width 18 height 18
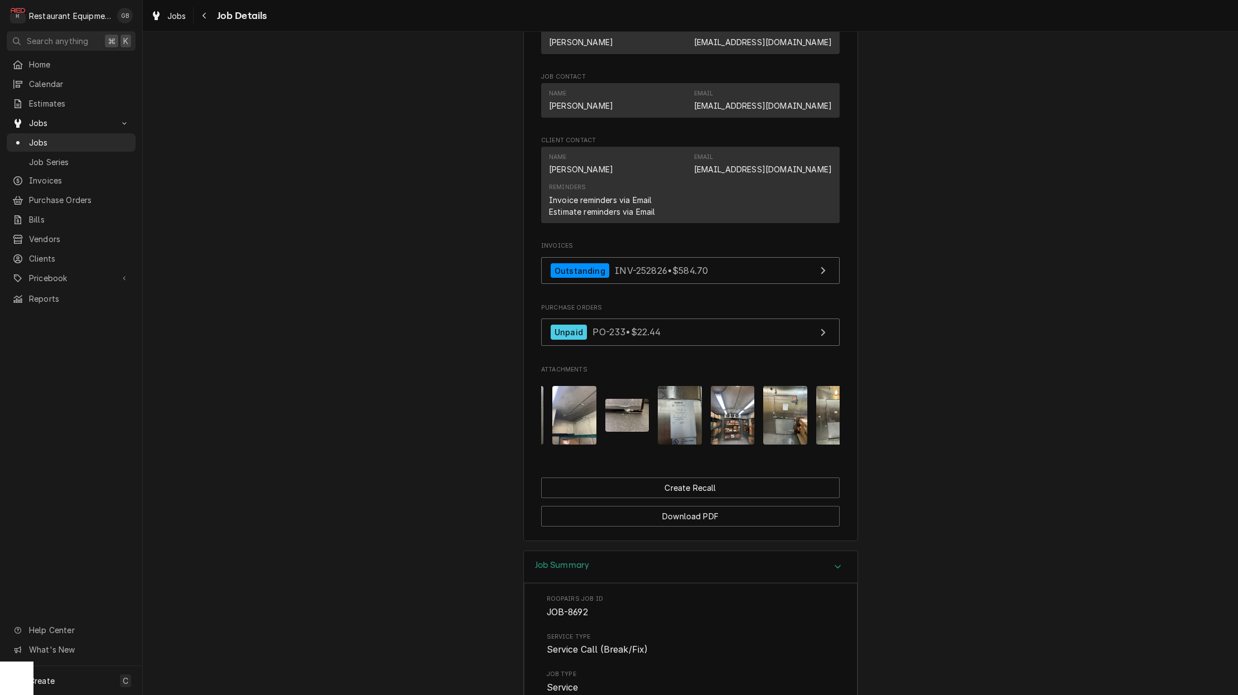
scroll to position [0, 201]
click at [631, 418] on img "Attachments" at bounding box center [626, 415] width 44 height 33
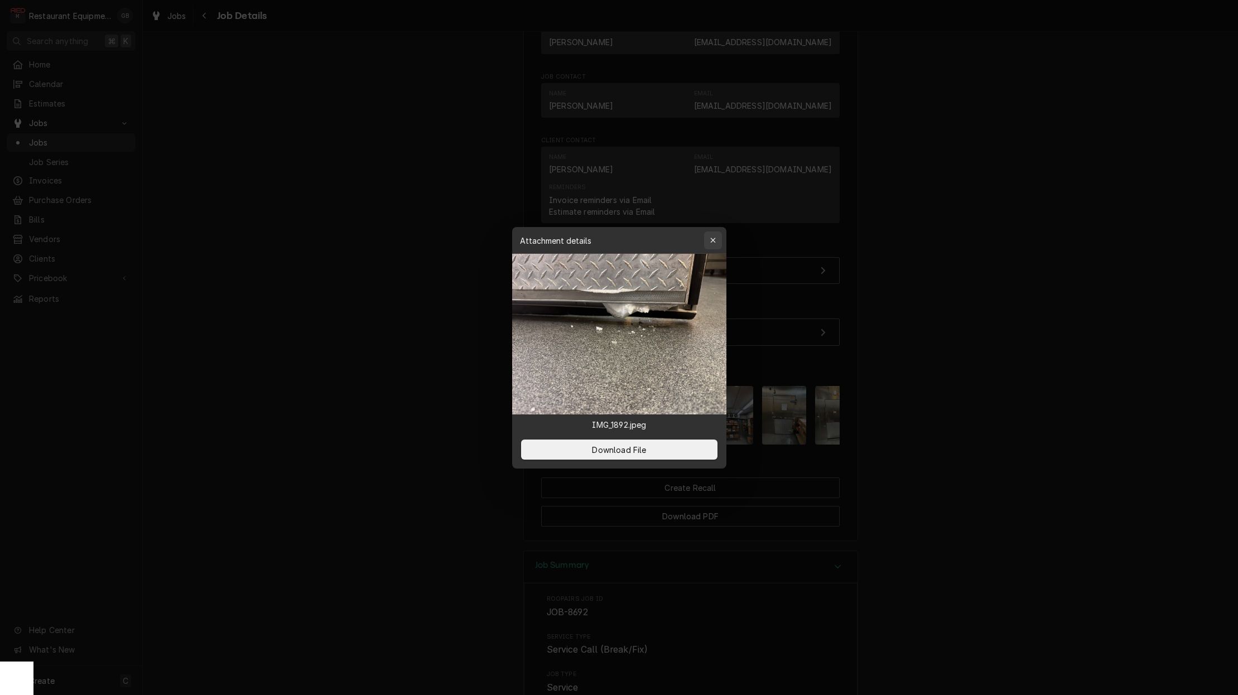
click at [718, 243] on div "button" at bounding box center [713, 240] width 11 height 11
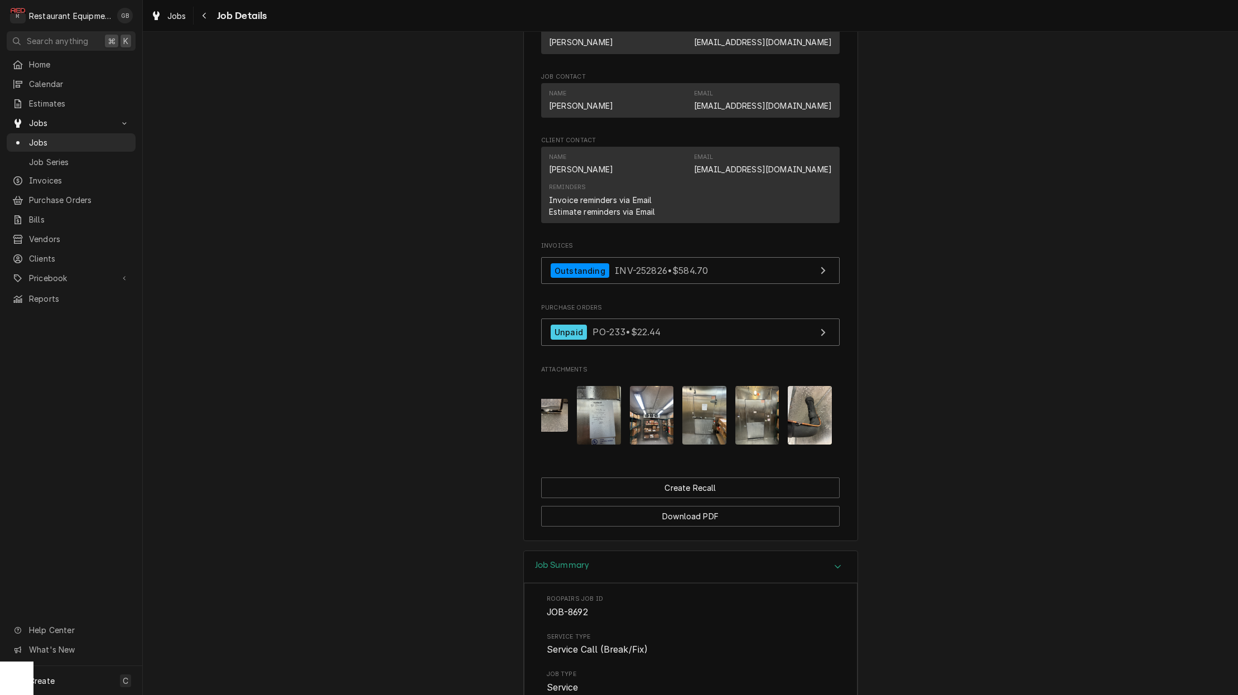
click at [723, 402] on img "Attachments" at bounding box center [705, 415] width 44 height 59
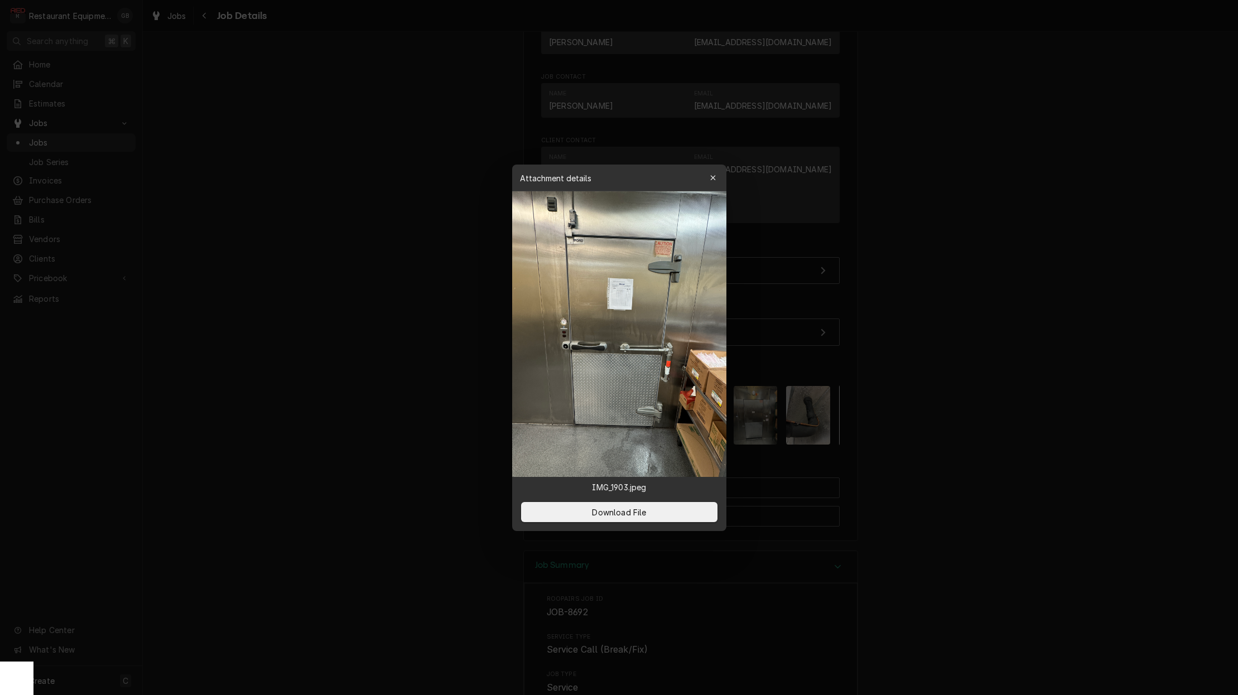
scroll to position [0, 0]
click at [707, 172] on button "button" at bounding box center [713, 178] width 18 height 18
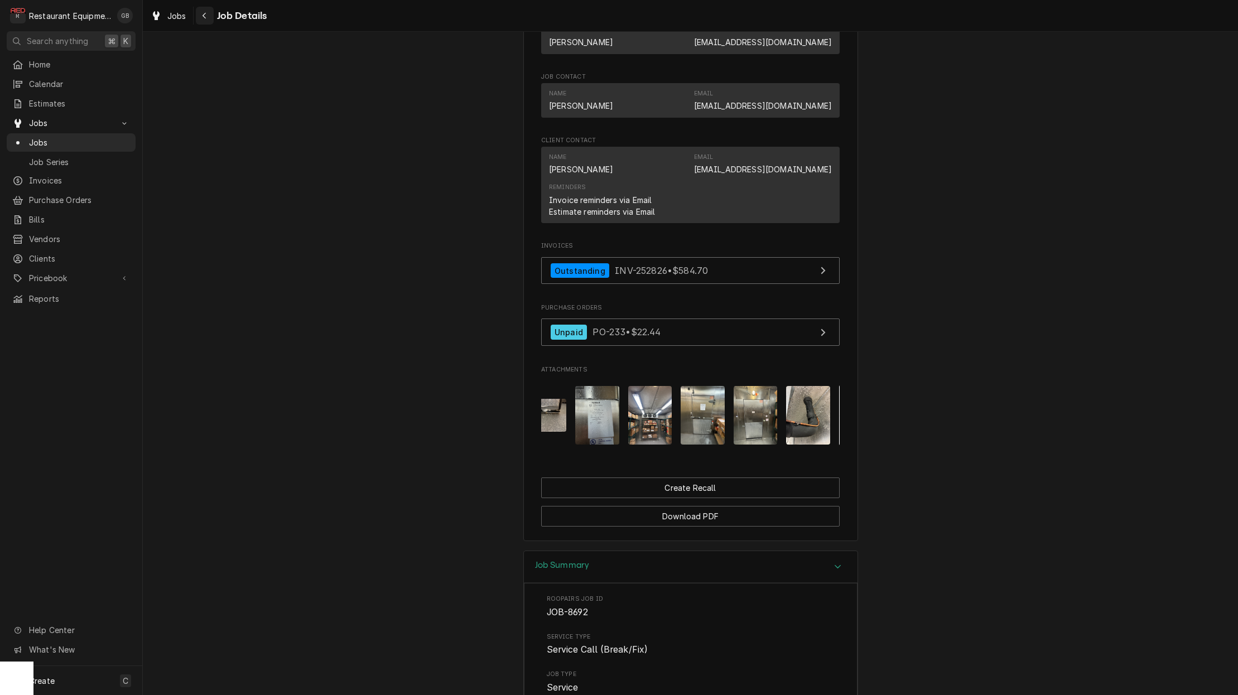
click at [212, 17] on button "Navigate back" at bounding box center [205, 16] width 18 height 18
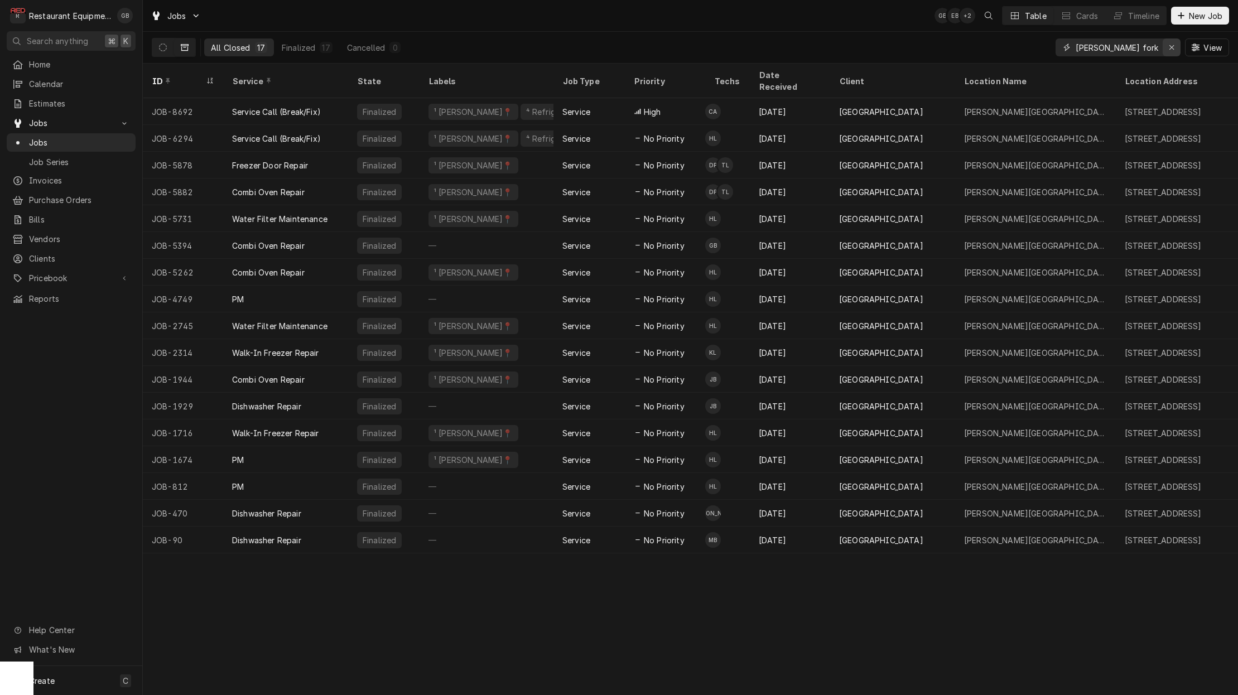
click at [1172, 49] on icon "Erase input" at bounding box center [1172, 48] width 6 height 8
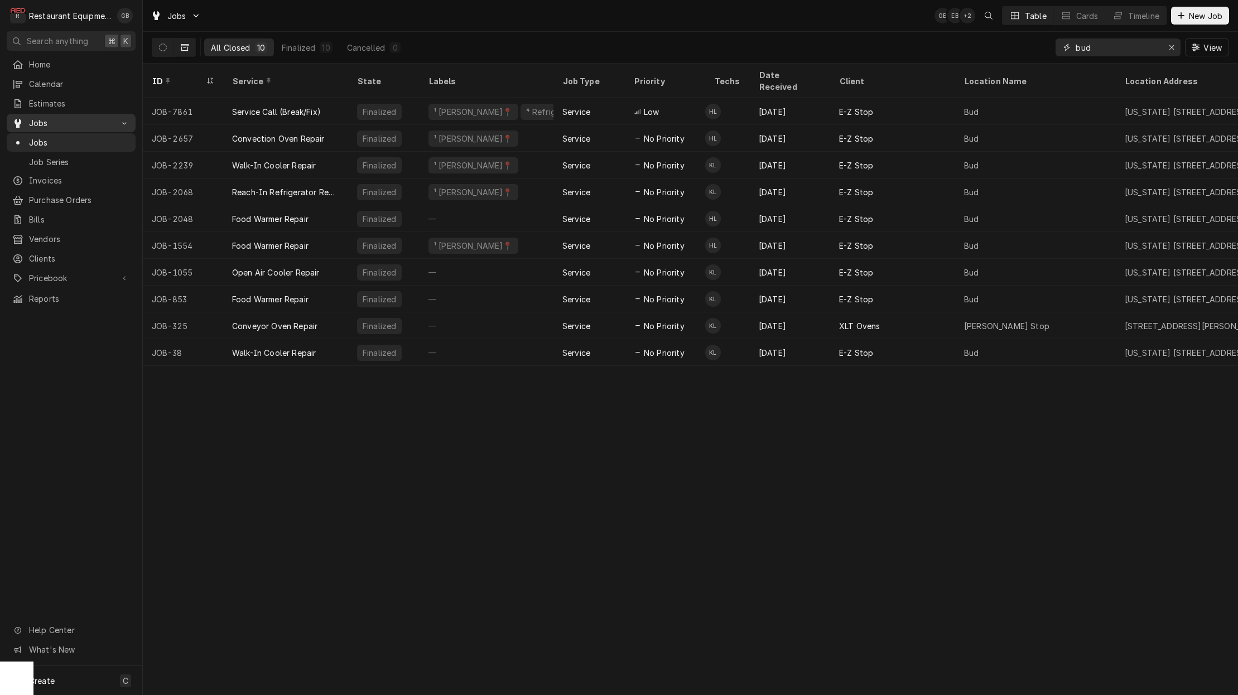
type input "bud"
click at [61, 118] on span "Jobs" at bounding box center [71, 123] width 84 height 12
click at [176, 46] on button "Dynamic Content Wrapper" at bounding box center [184, 48] width 21 height 18
click at [162, 48] on icon "Dynamic Content Wrapper" at bounding box center [163, 48] width 8 height 8
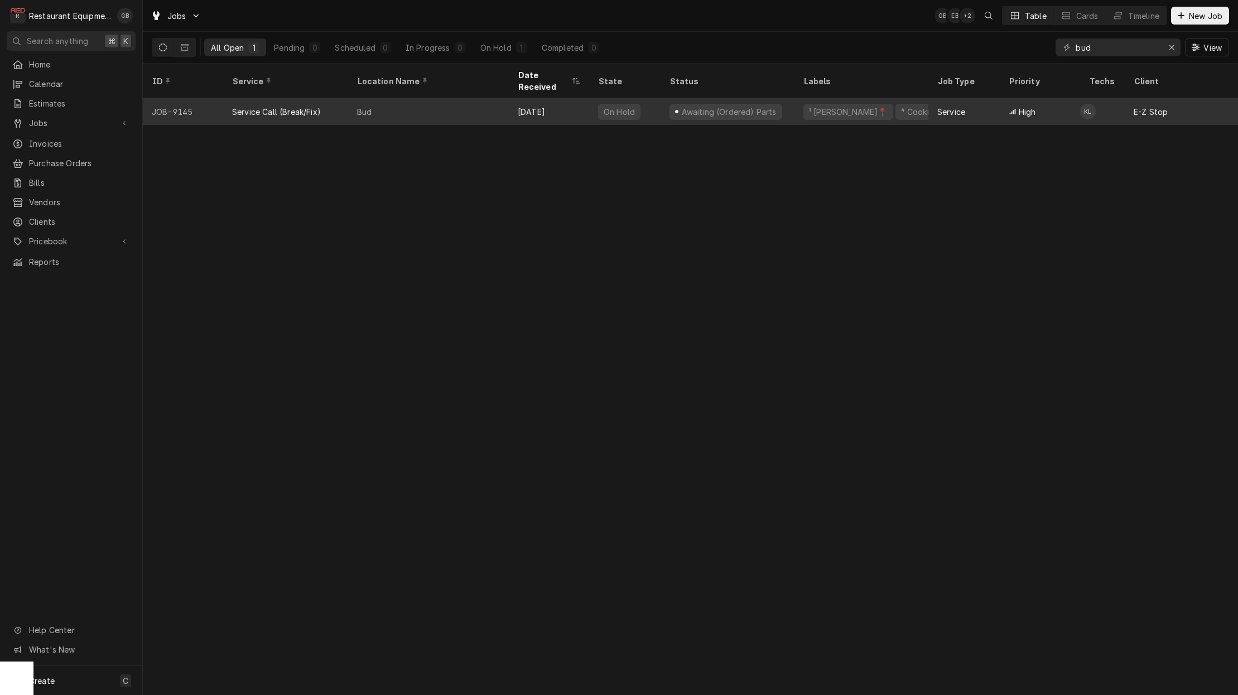
click at [326, 98] on div "Service Call (Break/Fix)" at bounding box center [285, 111] width 125 height 27
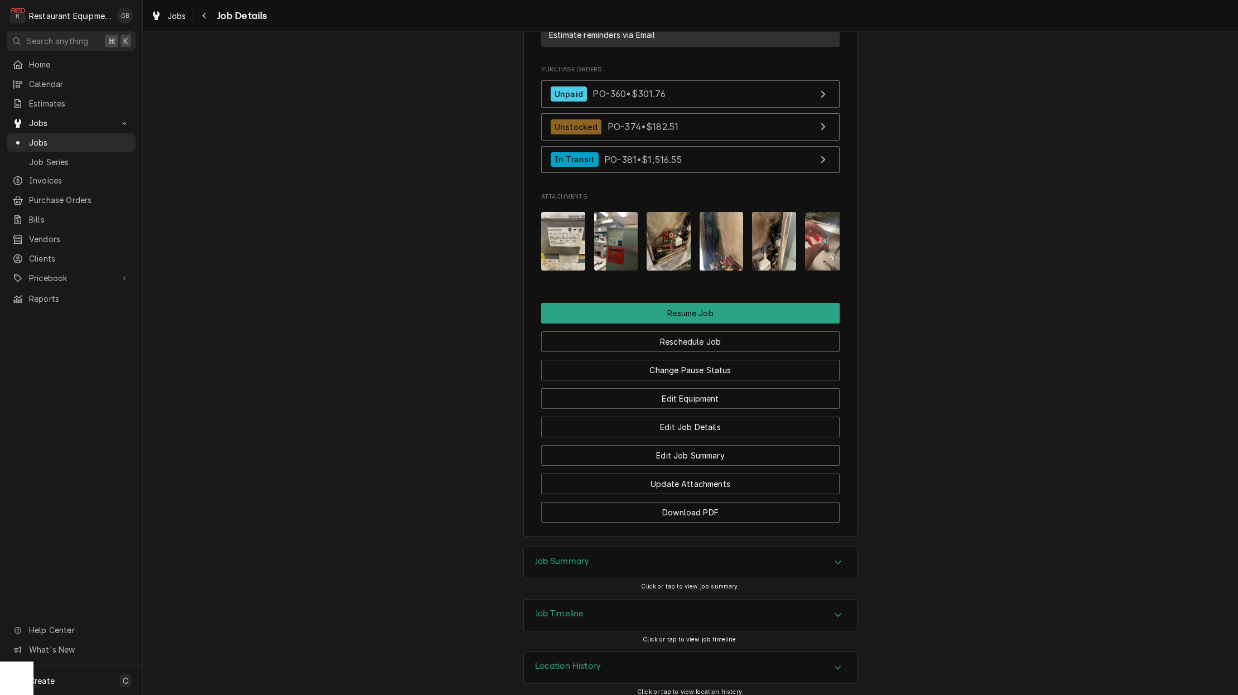
click at [673, 235] on img "Attachments" at bounding box center [669, 241] width 44 height 59
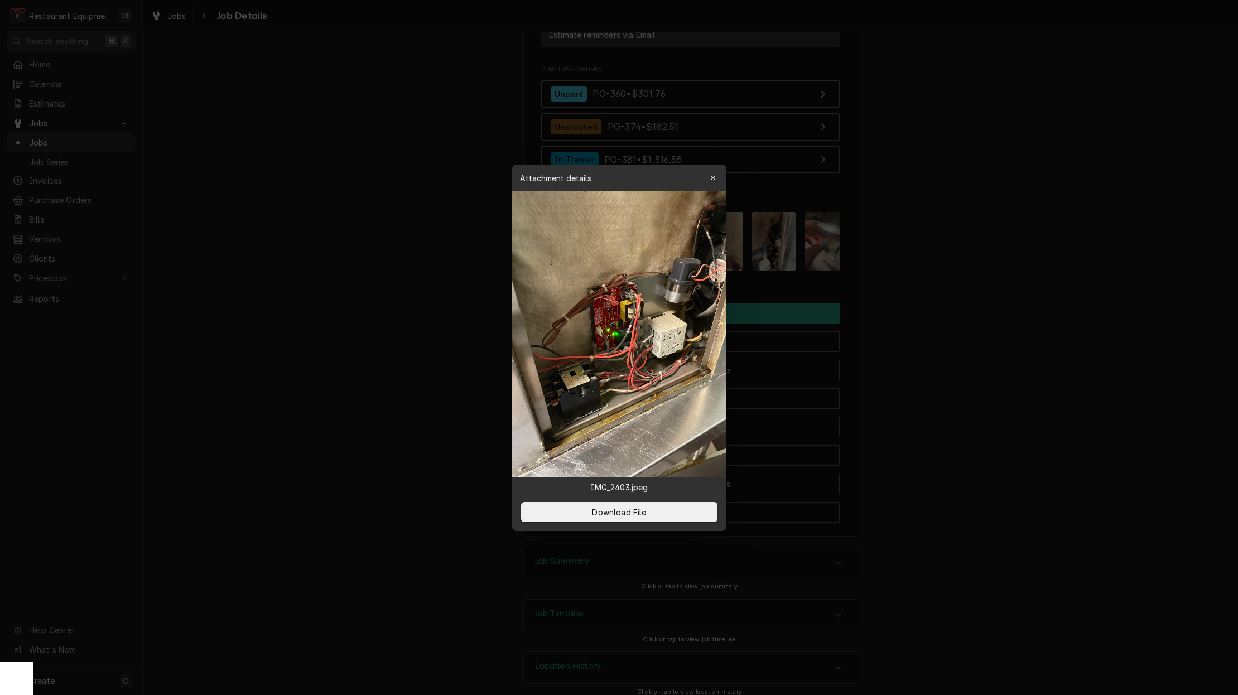
scroll to position [0, 1]
click at [707, 180] on button "button" at bounding box center [713, 178] width 18 height 18
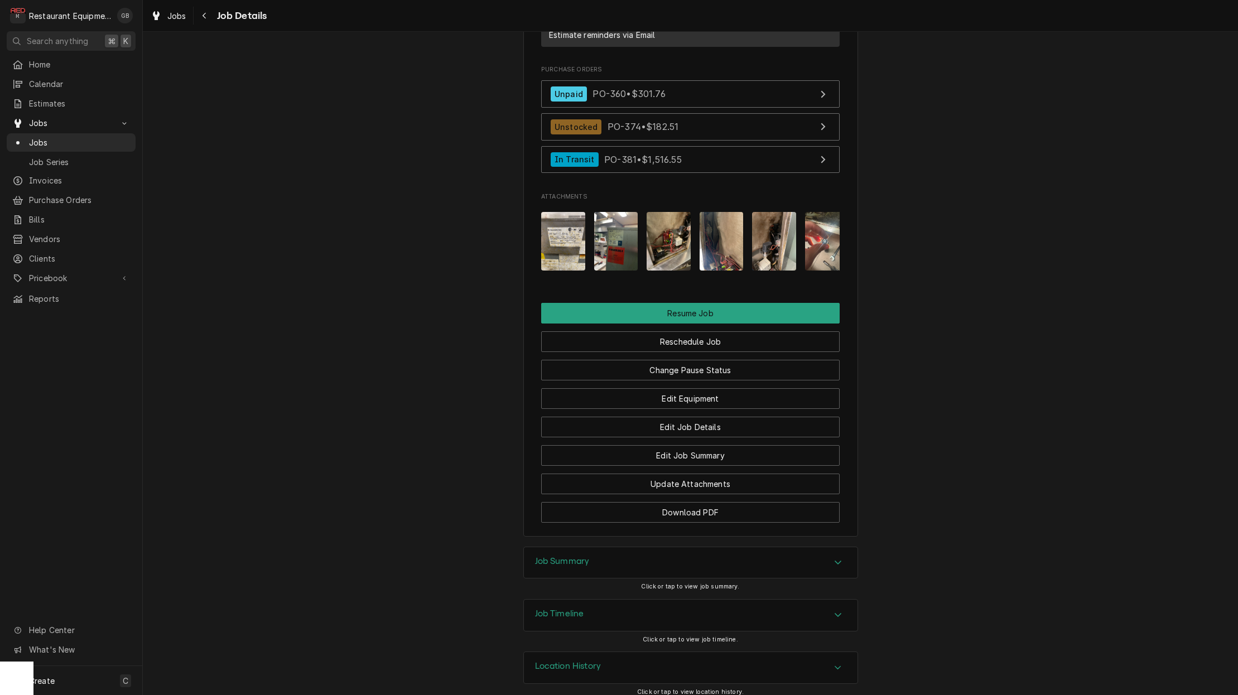
scroll to position [1, 0]
click at [579, 236] on img "Attachments" at bounding box center [563, 241] width 44 height 59
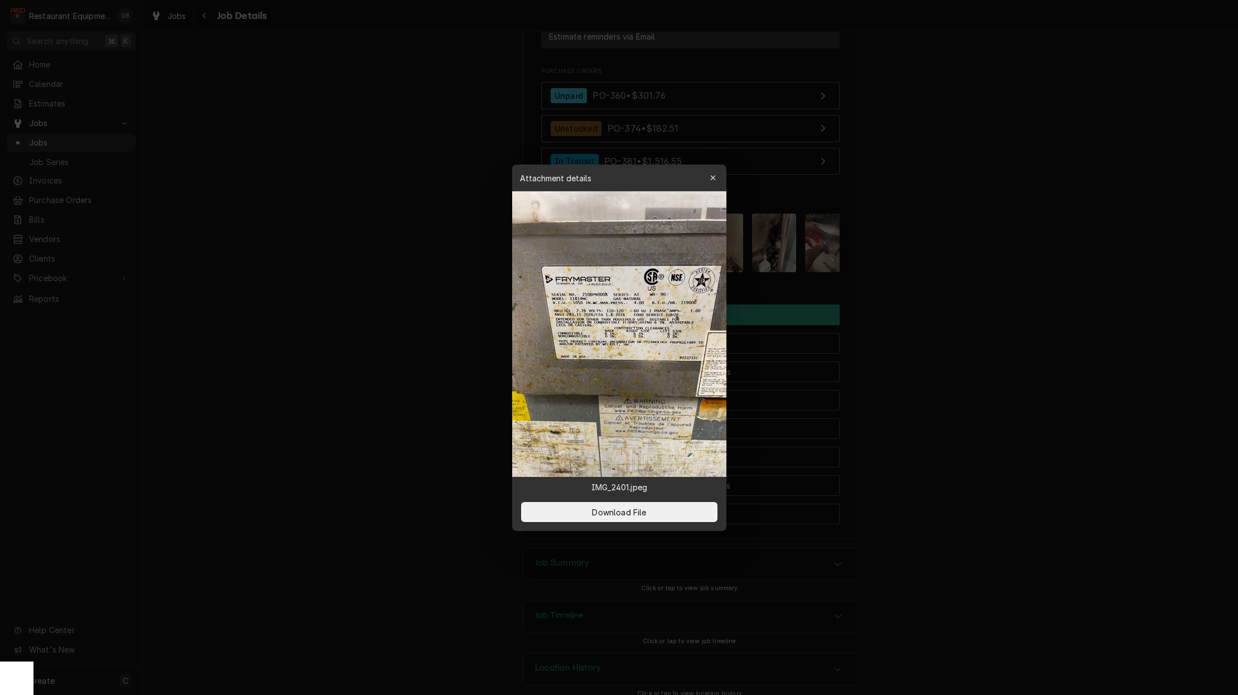
scroll to position [0, 0]
click at [600, 326] on img at bounding box center [619, 334] width 214 height 286
click at [603, 514] on span "Download File" at bounding box center [619, 512] width 59 height 12
